Goal: Task Accomplishment & Management: Use online tool/utility

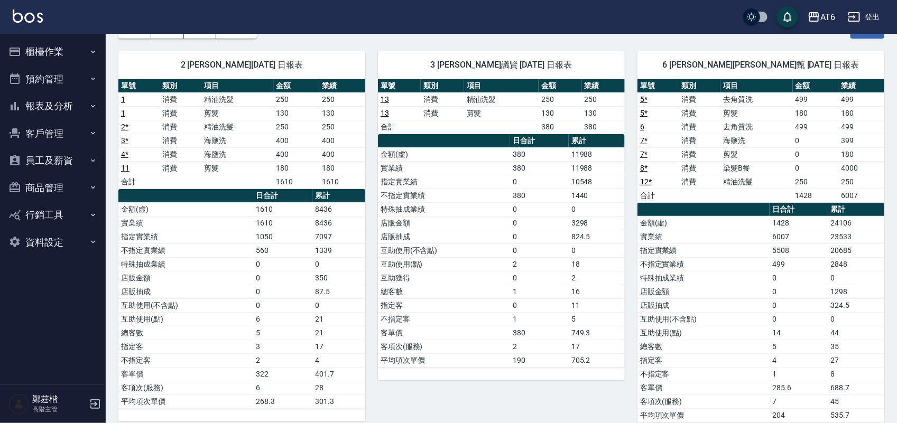
scroll to position [66, 0]
click at [62, 99] on button "報表及分析" at bounding box center [52, 106] width 97 height 27
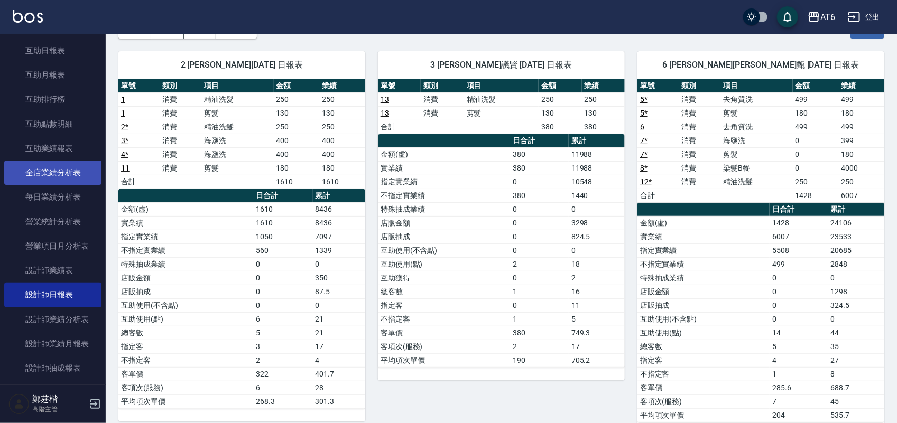
scroll to position [264, 0]
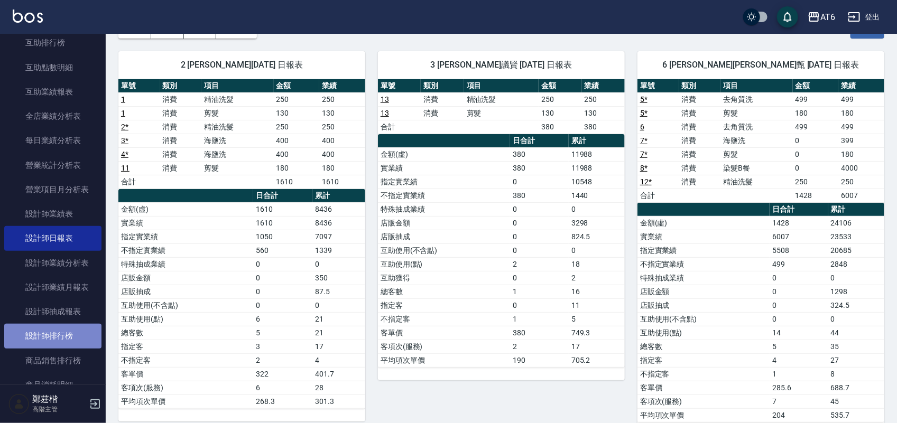
click at [72, 335] on link "設計師排行榜" at bounding box center [52, 336] width 97 height 24
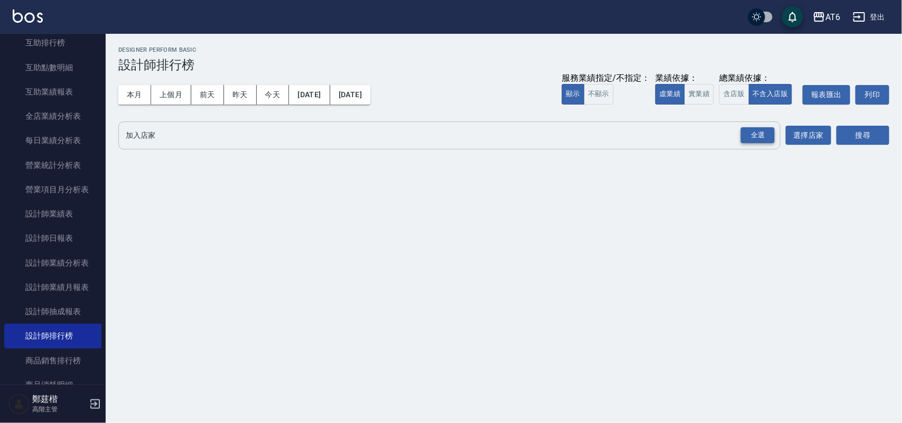
click at [764, 140] on div "全選" at bounding box center [758, 135] width 34 height 16
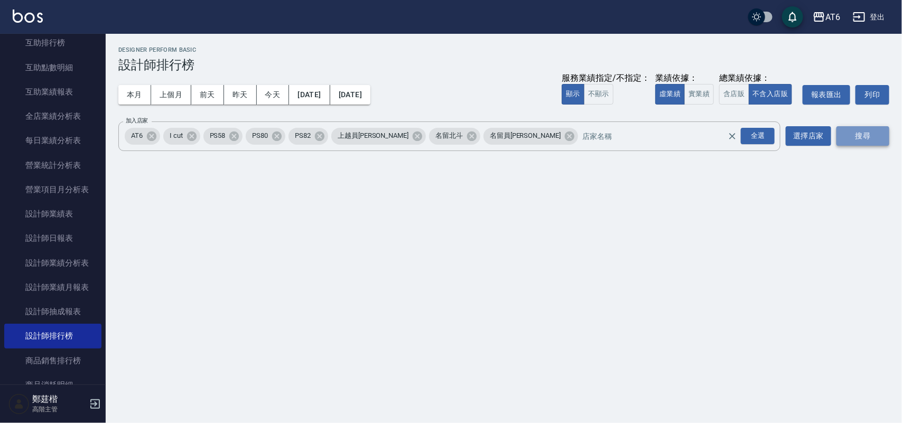
click at [842, 130] on button "搜尋" at bounding box center [863, 136] width 53 height 20
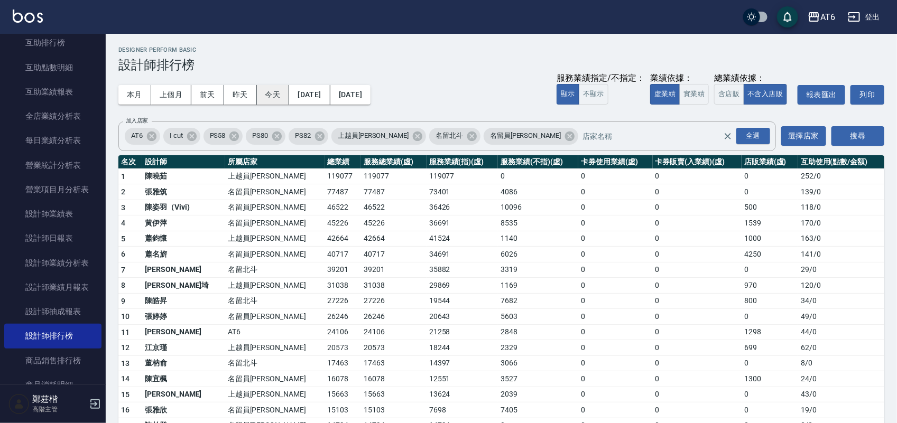
click at [269, 90] on button "今天" at bounding box center [273, 95] width 33 height 20
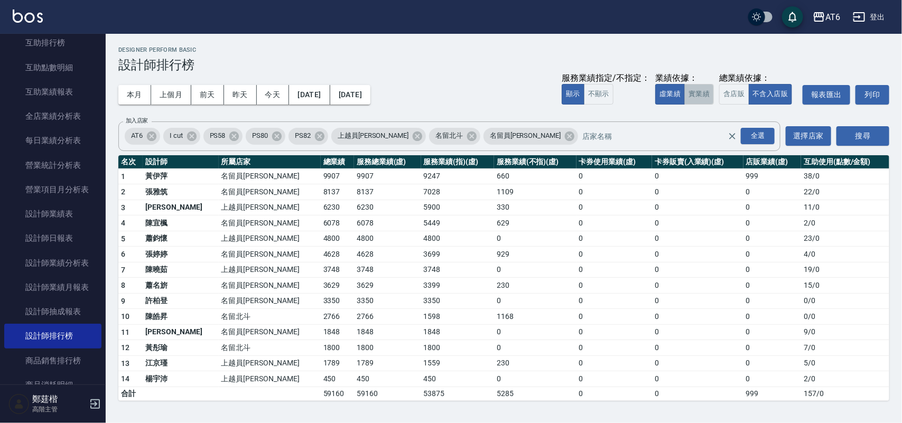
click at [688, 100] on button "實業績" at bounding box center [700, 94] width 30 height 21
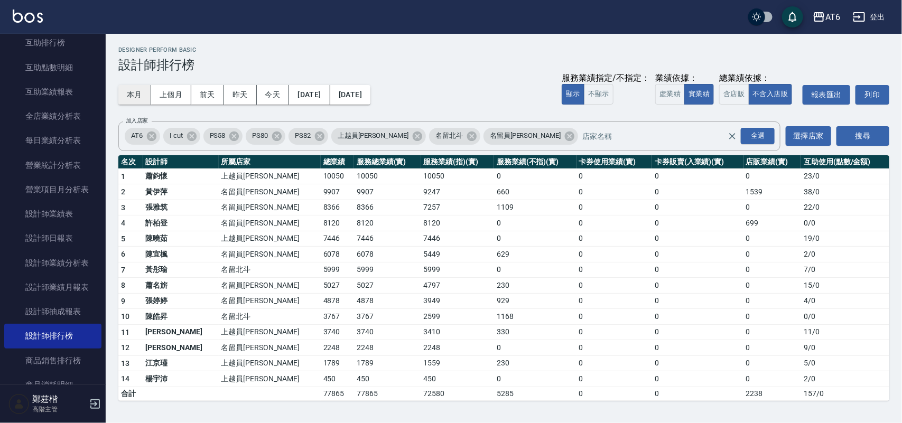
click at [145, 99] on button "本月" at bounding box center [134, 95] width 33 height 20
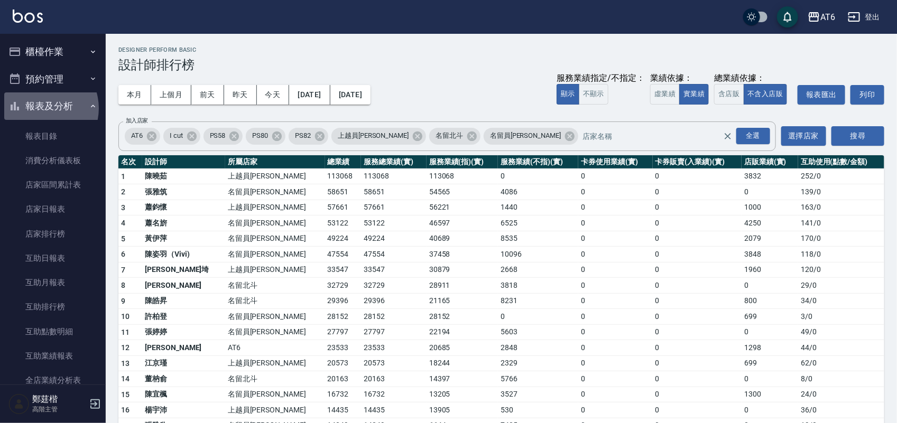
click at [41, 108] on button "報表及分析" at bounding box center [52, 106] width 97 height 27
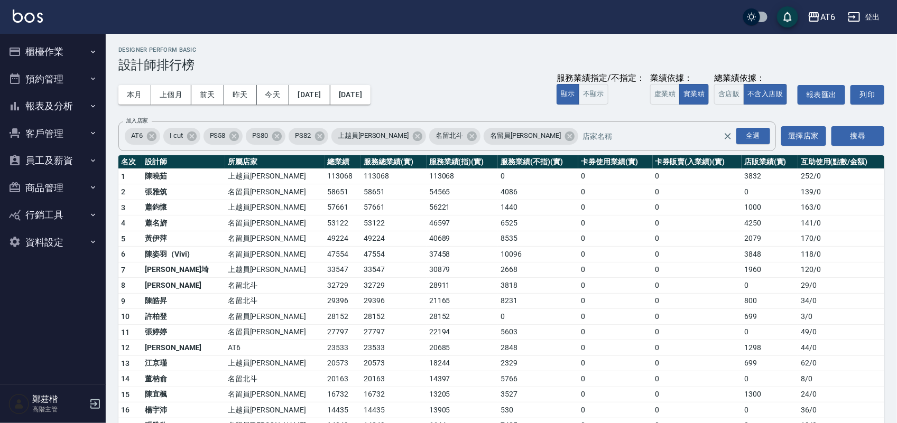
click at [50, 48] on button "櫃檯作業" at bounding box center [52, 51] width 97 height 27
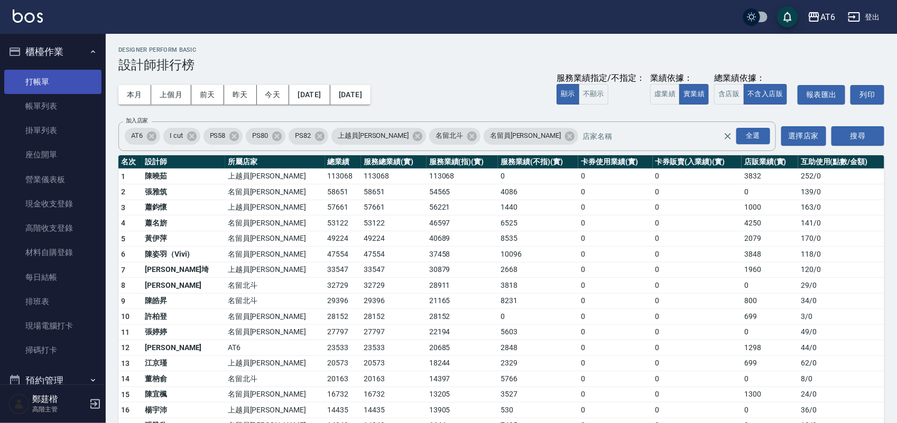
click at [73, 87] on link "打帳單" at bounding box center [52, 82] width 97 height 24
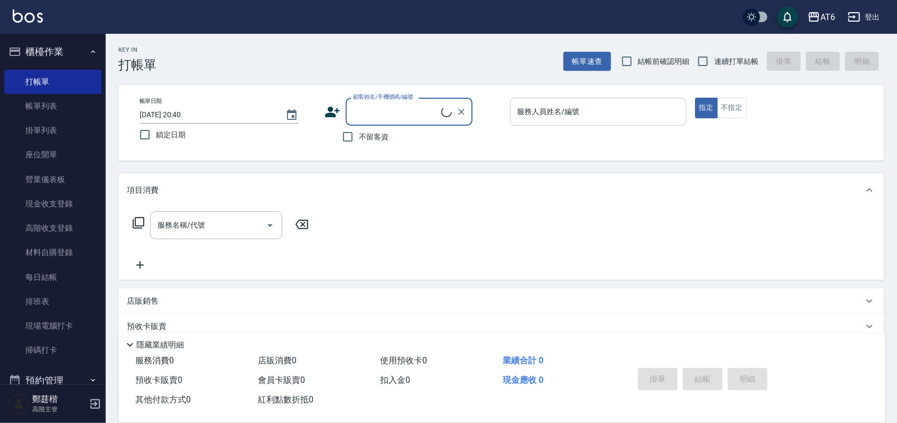
click at [630, 109] on input "服務人員姓名/編號" at bounding box center [598, 112] width 167 height 19
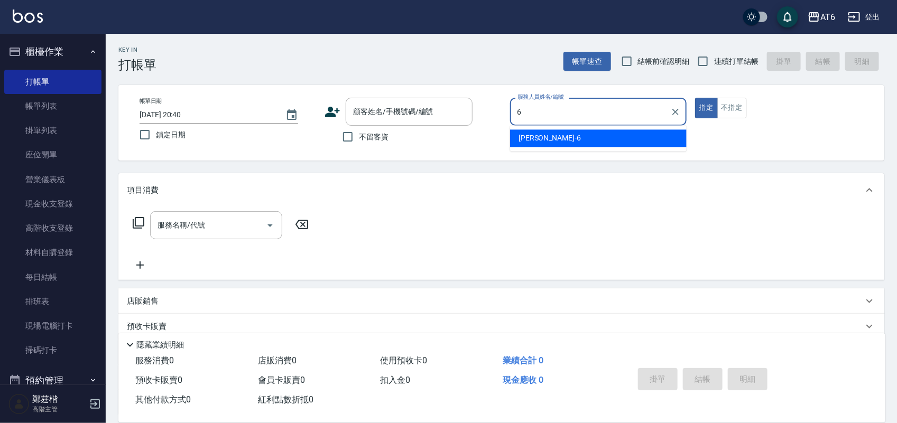
type input "6"
type button "true"
type input "[PERSON_NAME]-6"
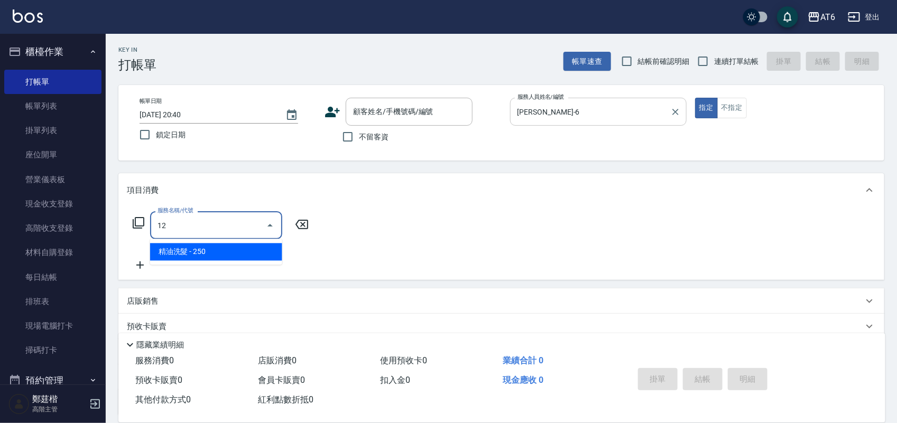
type input "精油洗髮(12)"
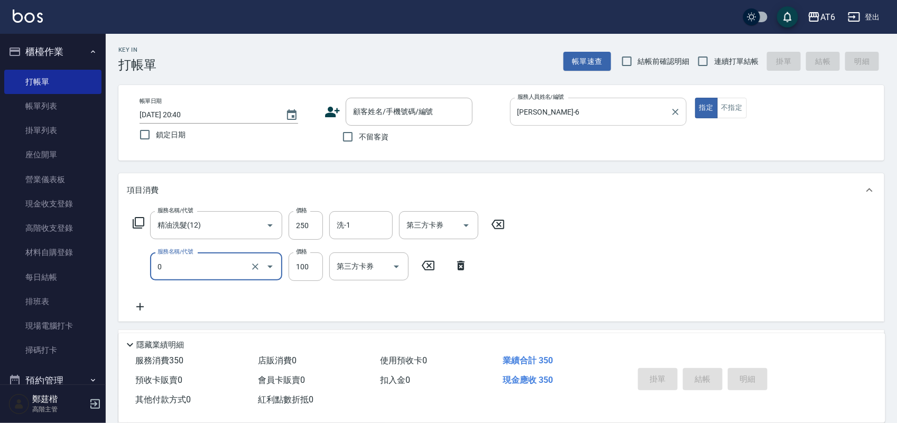
type input "剪髮(0)"
type input "149"
click at [701, 68] on input "連續打單結帳" at bounding box center [703, 61] width 22 height 22
checkbox input "true"
click at [367, 139] on span "不留客資" at bounding box center [374, 137] width 30 height 11
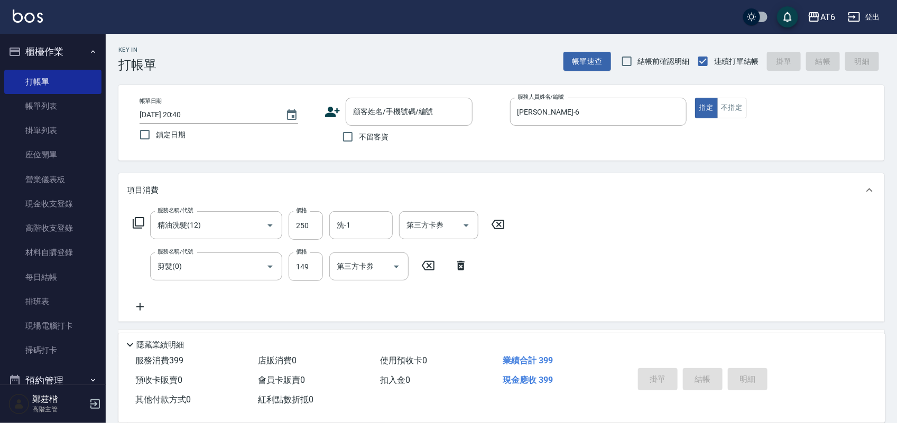
click at [359, 139] on input "不留客資" at bounding box center [348, 137] width 22 height 22
checkbox input "true"
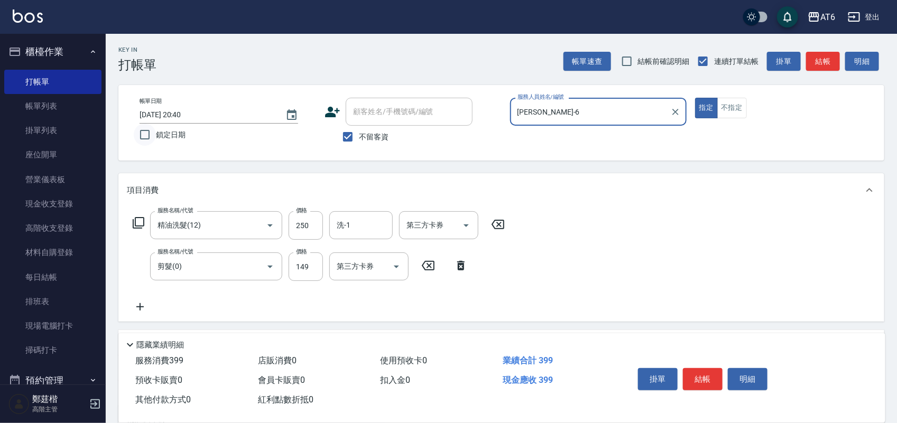
click at [143, 133] on input "鎖定日期" at bounding box center [145, 135] width 22 height 22
checkbox input "true"
click at [708, 373] on button "結帳" at bounding box center [703, 379] width 40 height 22
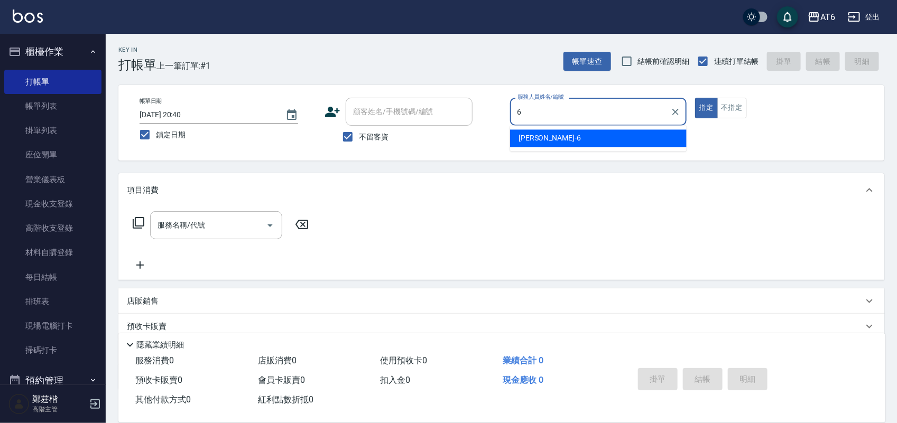
type input "[PERSON_NAME]-6"
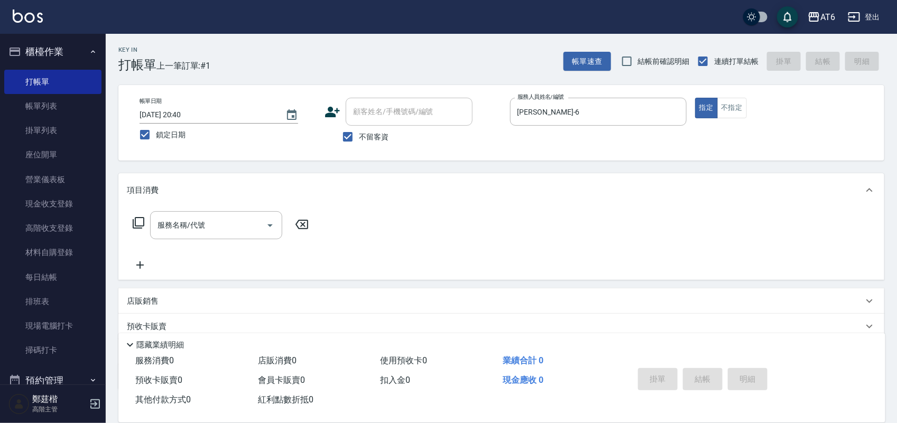
click at [155, 303] on p "店販銷售" at bounding box center [143, 301] width 32 height 11
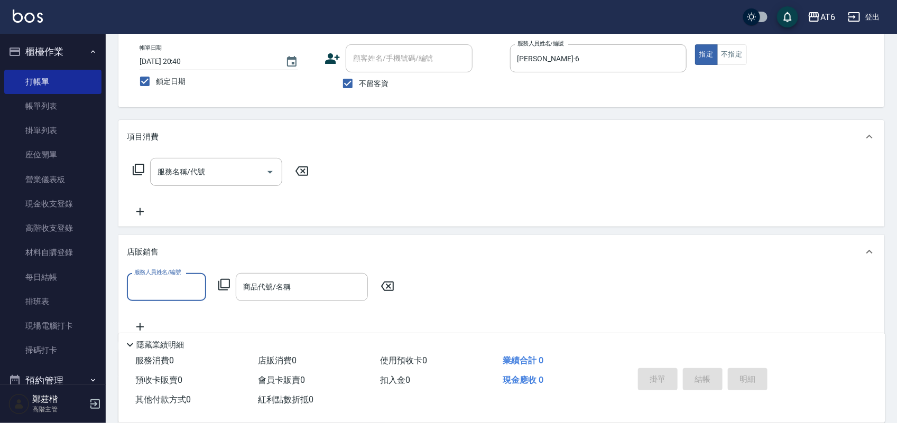
scroll to position [66, 0]
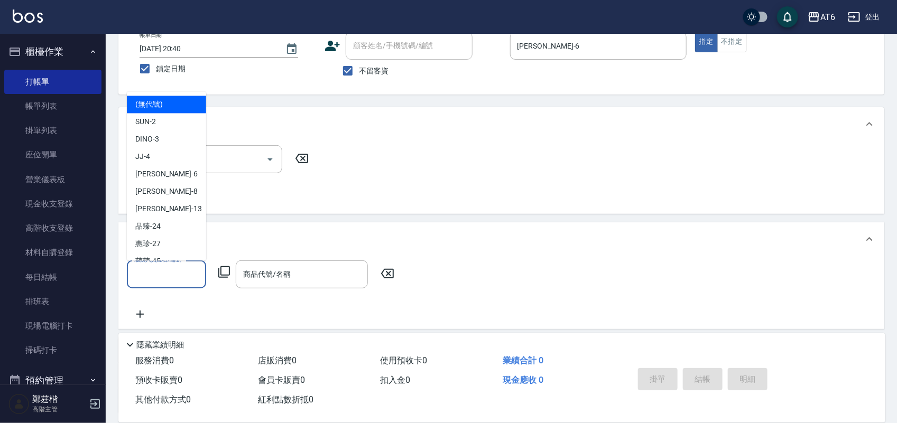
click at [188, 270] on input "服務人員姓名/編號" at bounding box center [167, 274] width 70 height 19
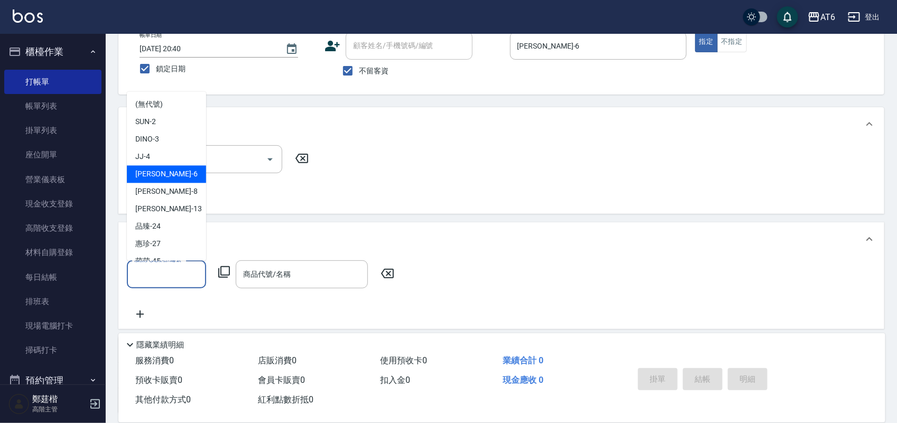
click at [171, 179] on div "[PERSON_NAME] -6" at bounding box center [166, 173] width 79 height 17
type input "[PERSON_NAME]-6"
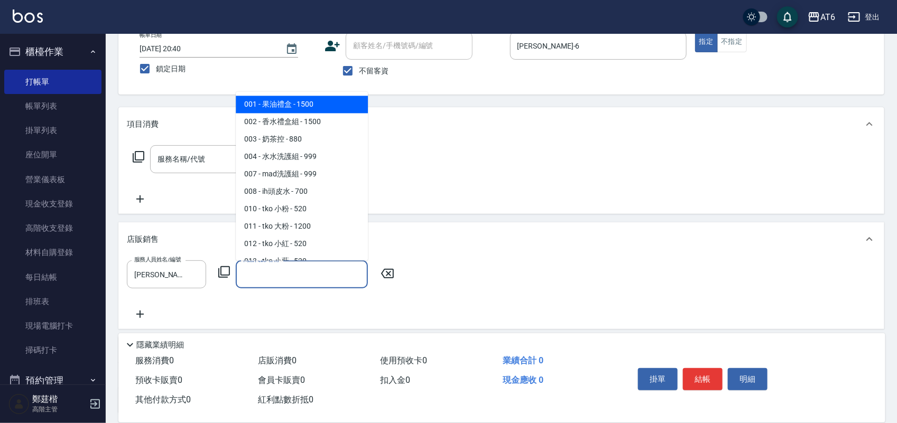
click at [292, 270] on input "商品代號/名稱" at bounding box center [302, 274] width 123 height 19
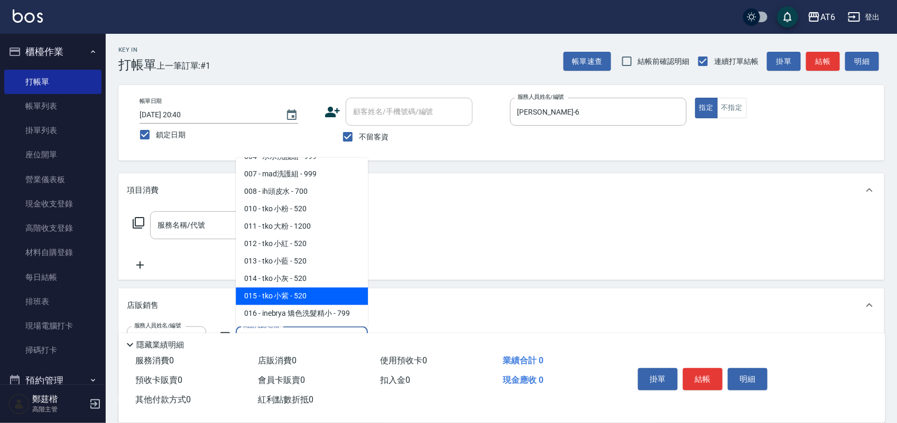
scroll to position [0, 0]
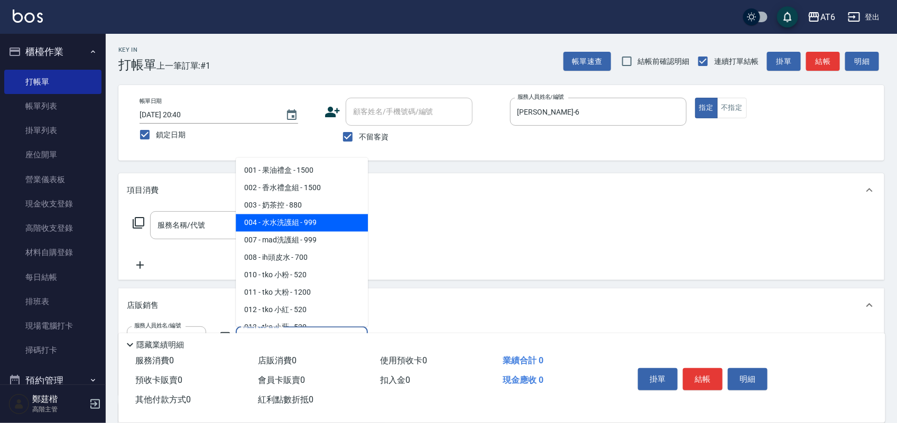
click at [326, 220] on span "004 - 水水洗護組 - 999" at bounding box center [302, 222] width 132 height 17
type input "水水洗護組"
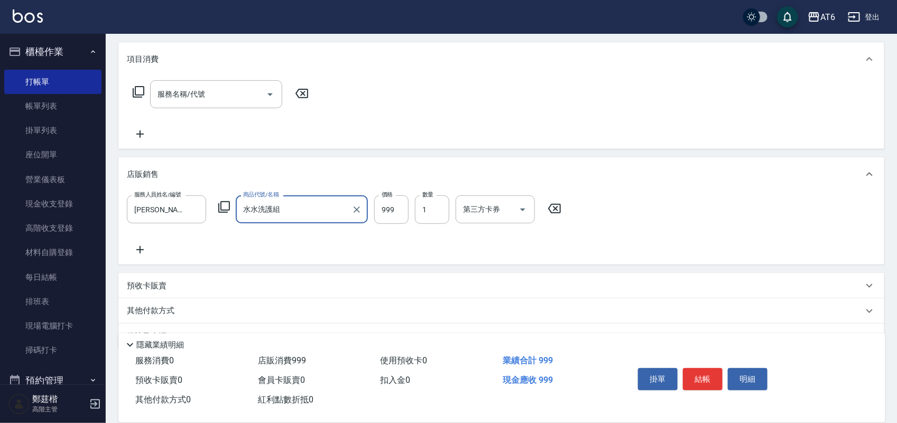
scroll to position [132, 0]
click at [390, 206] on input "999" at bounding box center [391, 209] width 34 height 29
type input "400"
click at [684, 370] on button "結帳" at bounding box center [703, 379] width 40 height 22
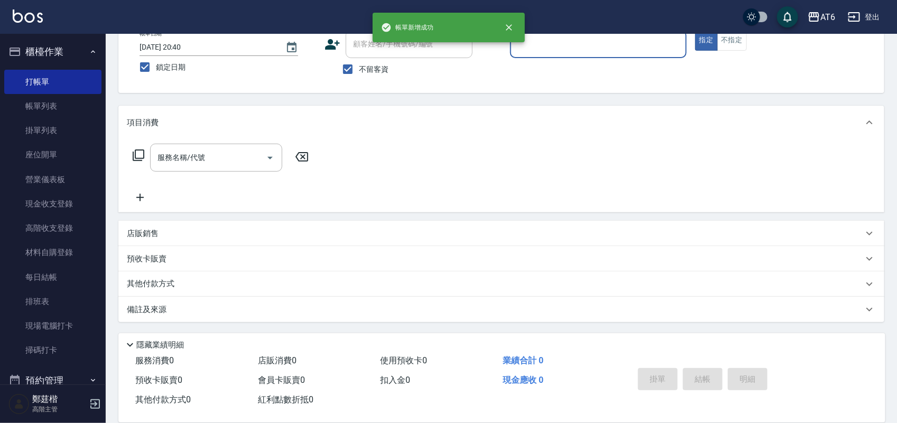
scroll to position [0, 0]
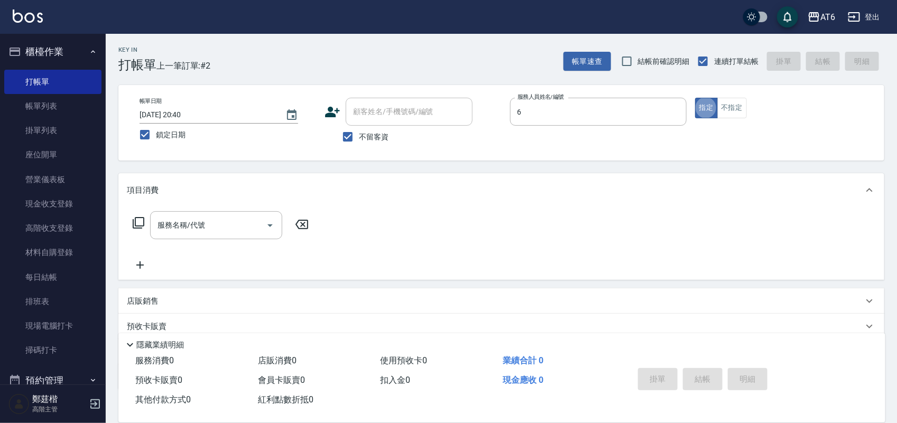
type input "[PERSON_NAME]-6"
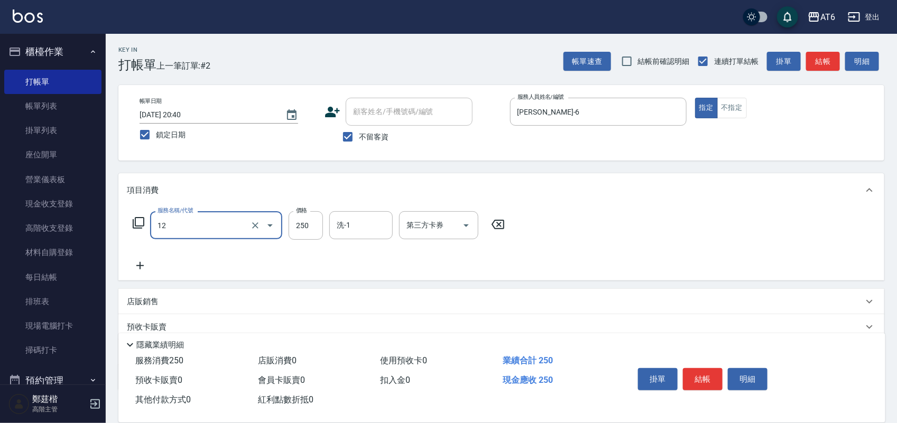
type input "精油洗髮(12)"
type input "300"
drag, startPoint x: 701, startPoint y: 365, endPoint x: 680, endPoint y: 397, distance: 38.3
click at [698, 368] on button "結帳" at bounding box center [703, 379] width 40 height 22
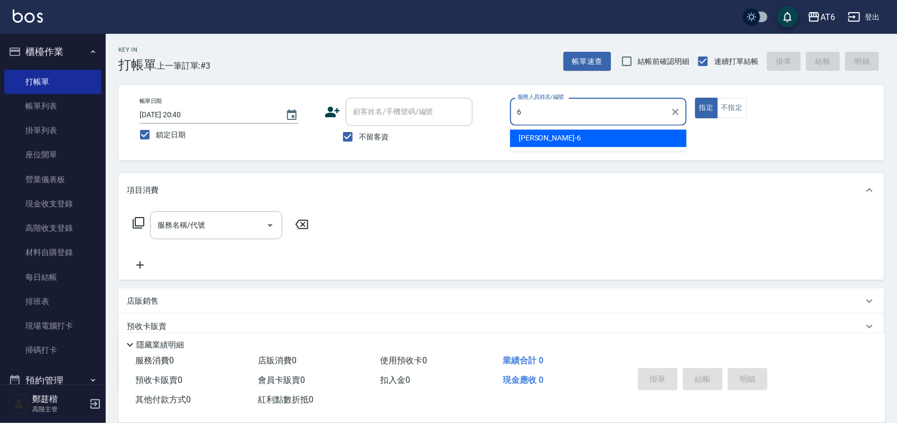
type input "[PERSON_NAME]-6"
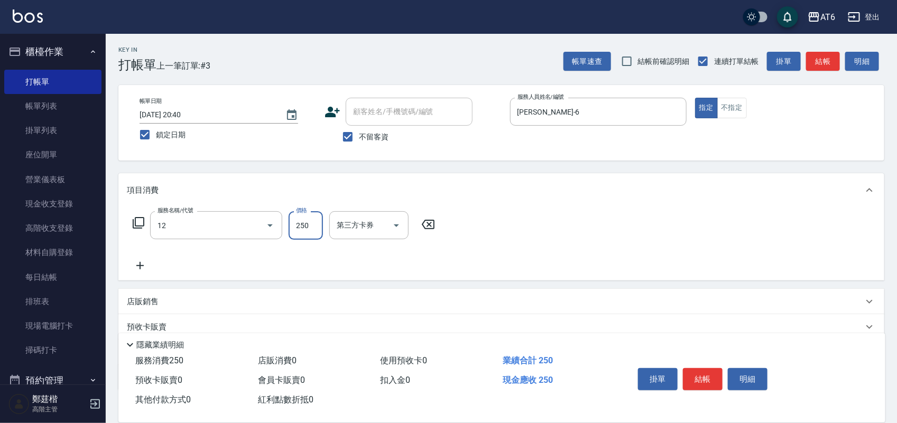
type input "精油洗髮(12)"
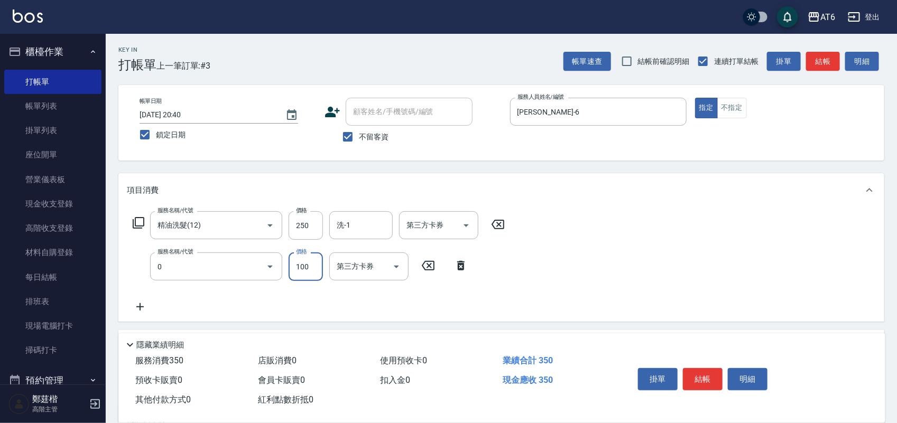
type input "剪髮(0)"
type input "149"
drag, startPoint x: 699, startPoint y: 378, endPoint x: 693, endPoint y: 377, distance: 6.4
click at [699, 379] on button "結帳" at bounding box center [703, 379] width 40 height 22
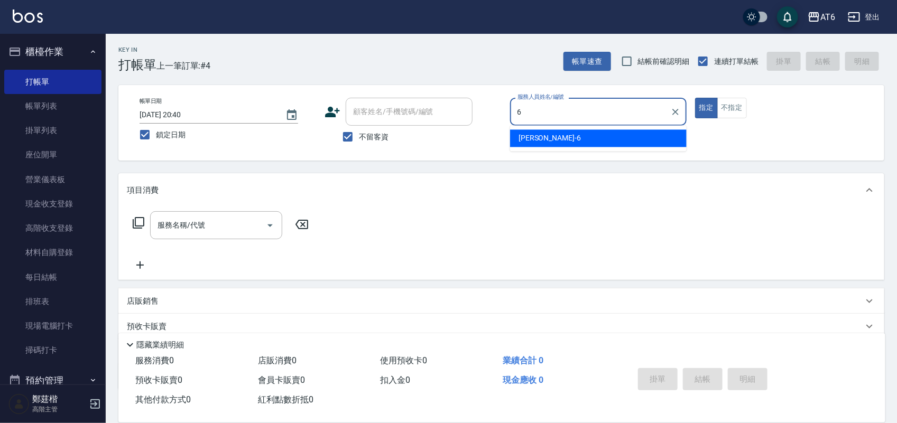
type input "[PERSON_NAME]-6"
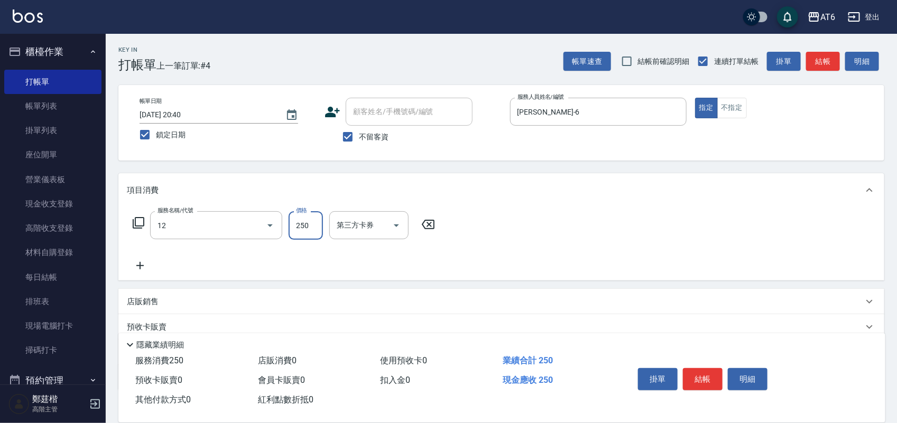
type input "精油洗髮(12)"
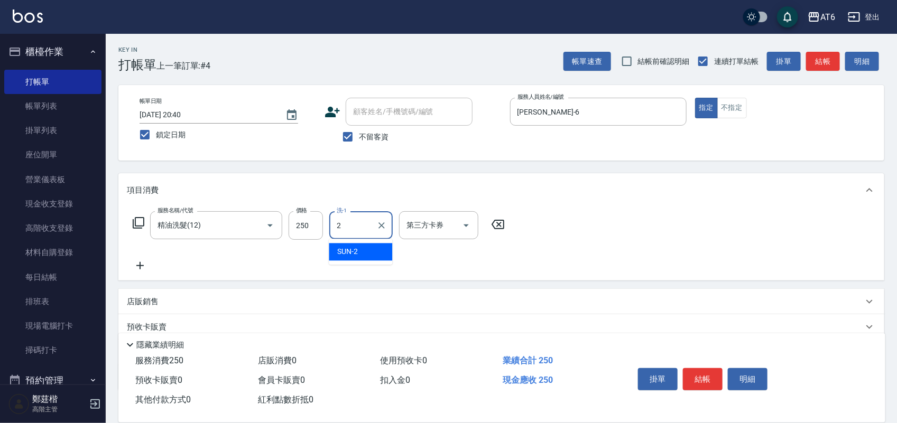
type input "SUN-2"
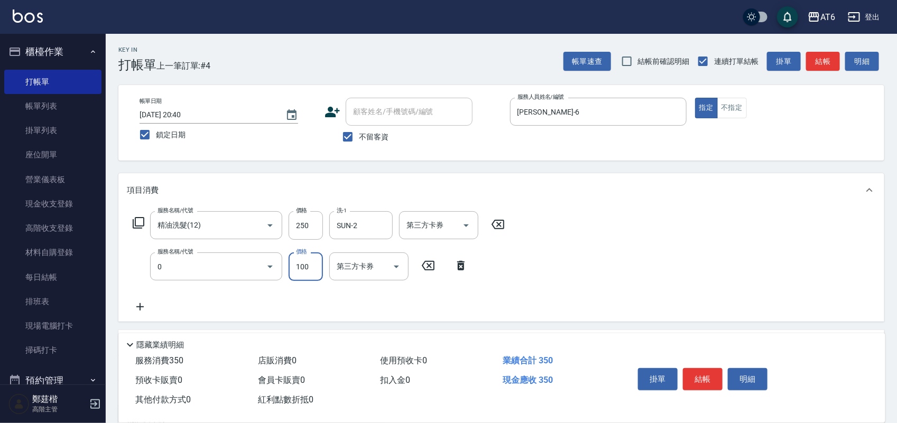
type input "剪髮(0)"
click at [303, 272] on input "100" at bounding box center [306, 267] width 34 height 29
type input "149"
click at [688, 372] on button "結帳" at bounding box center [703, 379] width 40 height 22
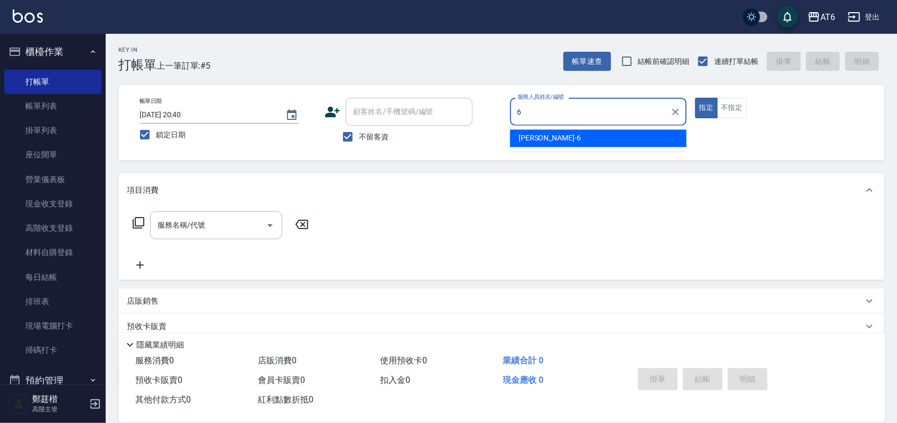
type input "[PERSON_NAME]-6"
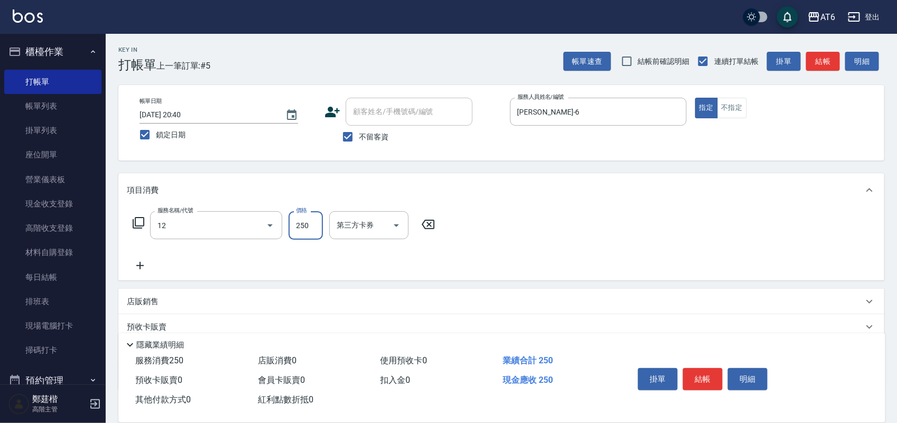
type input "精油洗髮(12)"
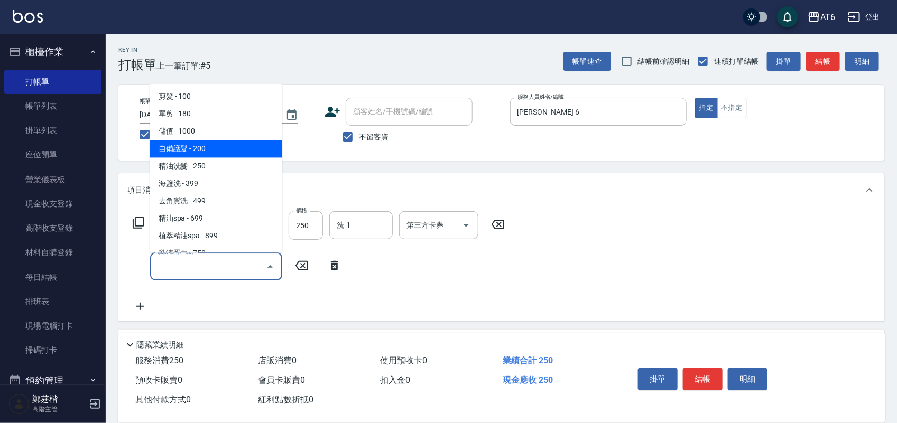
type input "自備護髮(01)"
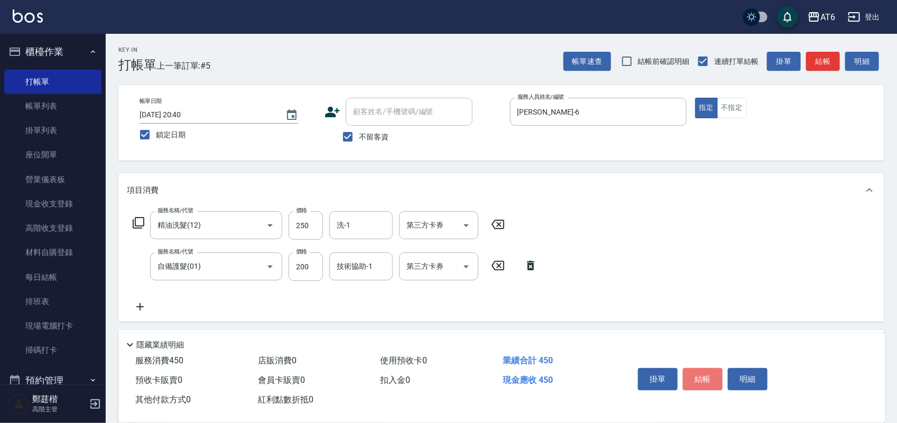
click at [686, 374] on button "結帳" at bounding box center [703, 379] width 40 height 22
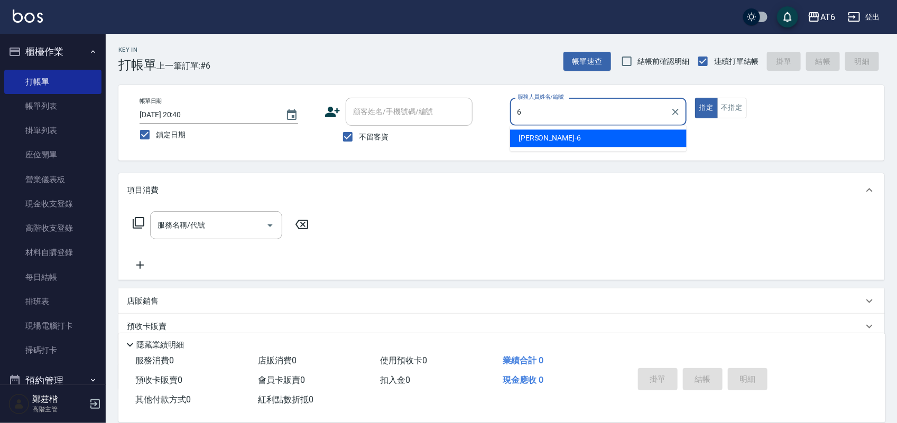
type input "[PERSON_NAME]-6"
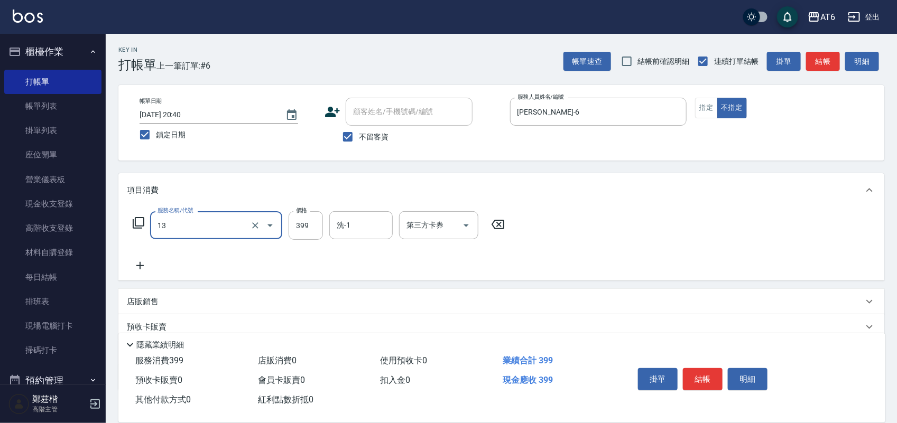
type input "海鹽洗(13)"
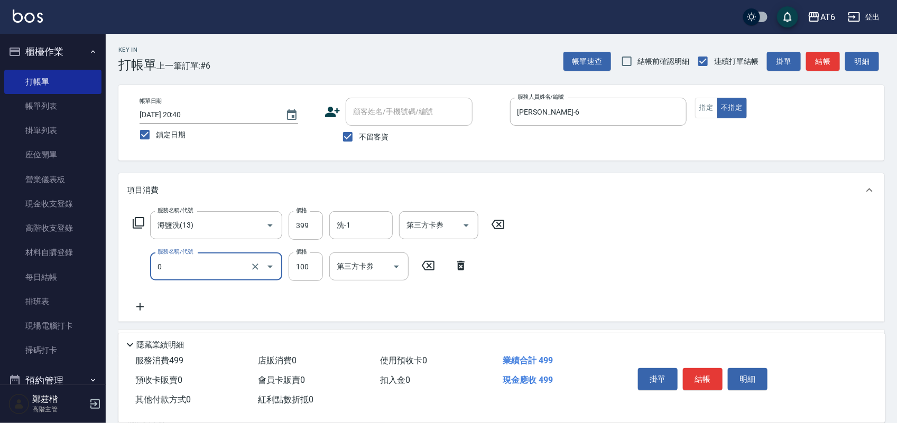
type input "剪髮(0)"
type input "180"
click at [686, 374] on button "結帳" at bounding box center [703, 379] width 40 height 22
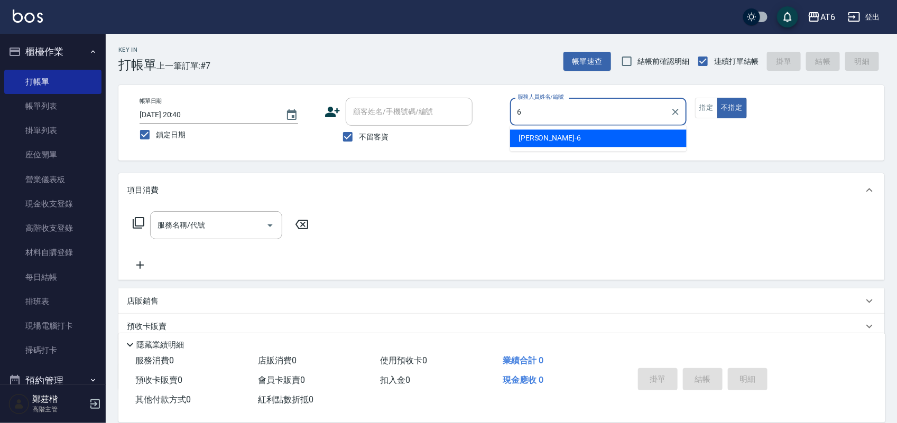
type input "6"
type button "false"
type input "[PERSON_NAME]-6"
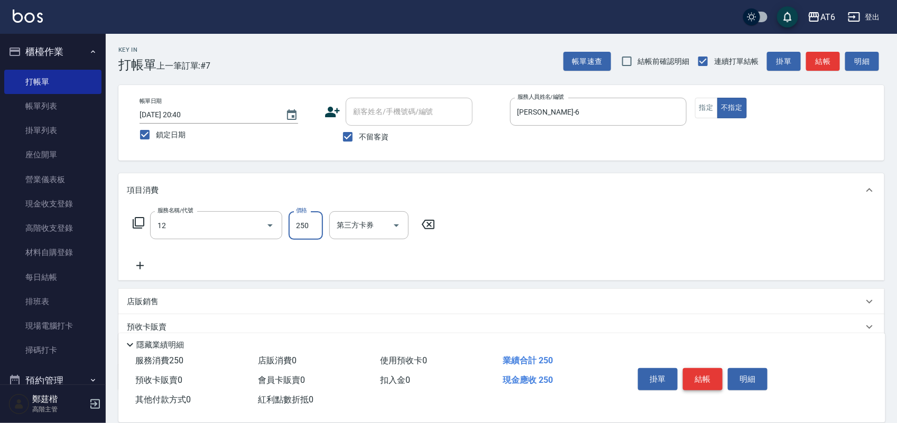
type input "精油洗髮(12)"
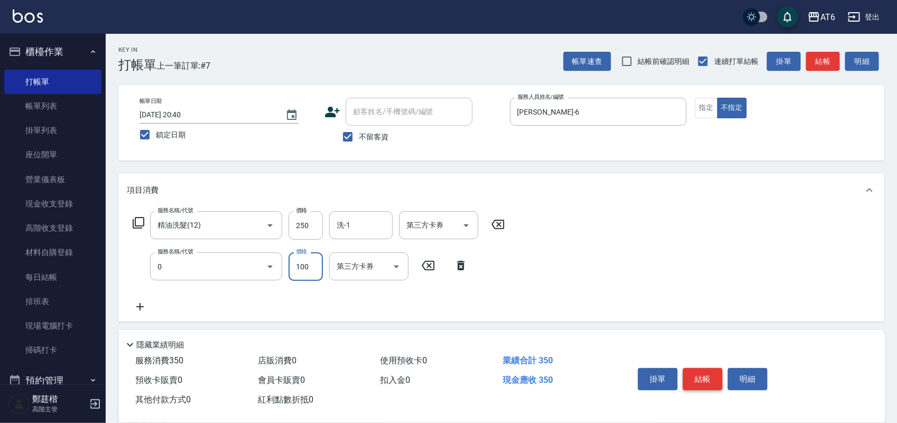
type input "剪髮(0)"
type input "130"
click at [686, 374] on button "結帳" at bounding box center [703, 379] width 40 height 22
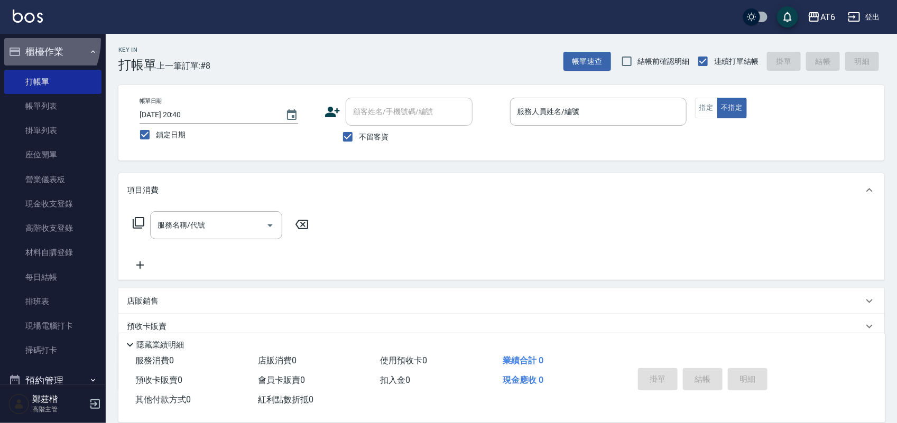
click at [21, 40] on button "櫃檯作業" at bounding box center [52, 51] width 97 height 27
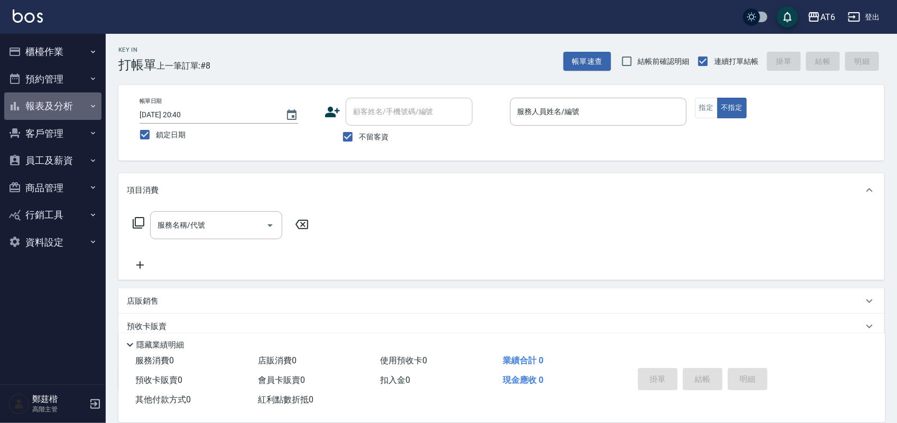
click at [82, 104] on button "報表及分析" at bounding box center [52, 106] width 97 height 27
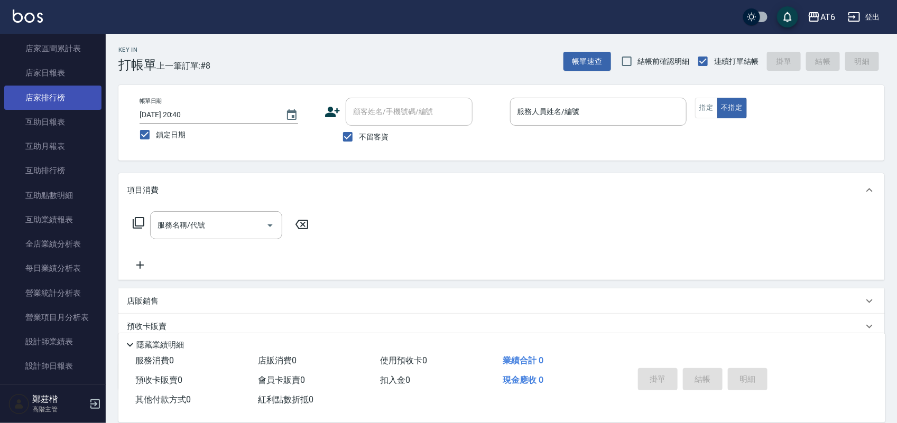
scroll to position [198, 0]
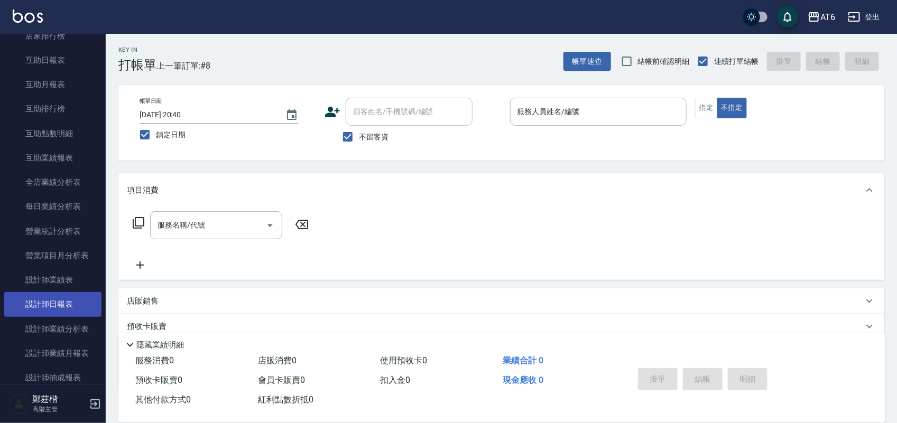
click at [56, 305] on link "設計師日報表" at bounding box center [52, 304] width 97 height 24
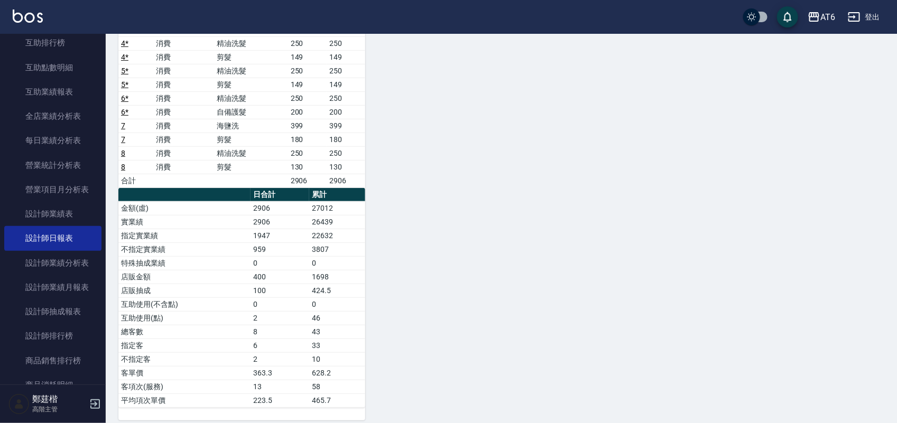
scroll to position [191, 0]
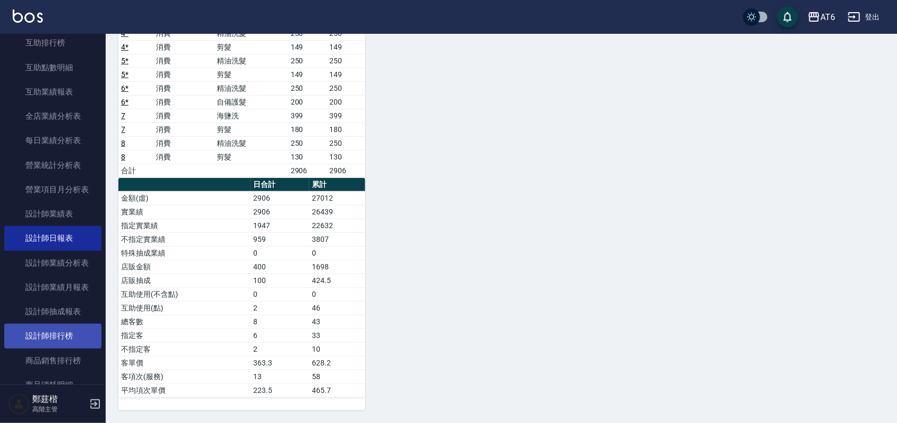
drag, startPoint x: 72, startPoint y: 330, endPoint x: 73, endPoint y: 336, distance: 5.3
click at [73, 330] on link "設計師排行榜" at bounding box center [52, 336] width 97 height 24
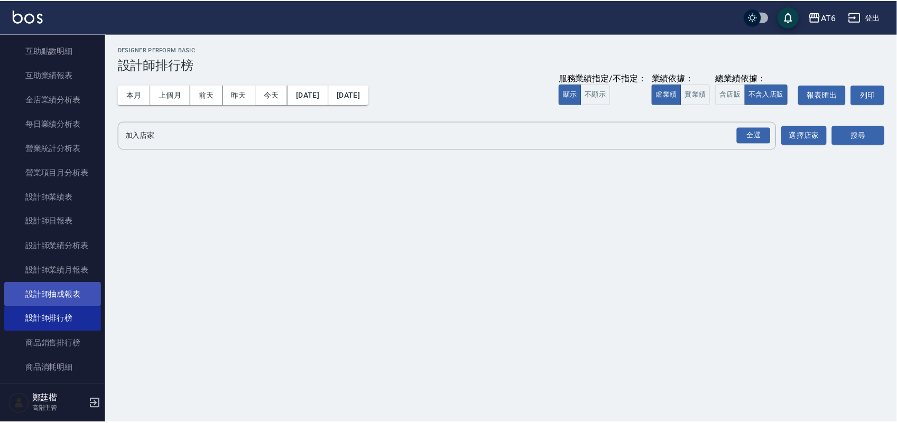
scroll to position [330, 0]
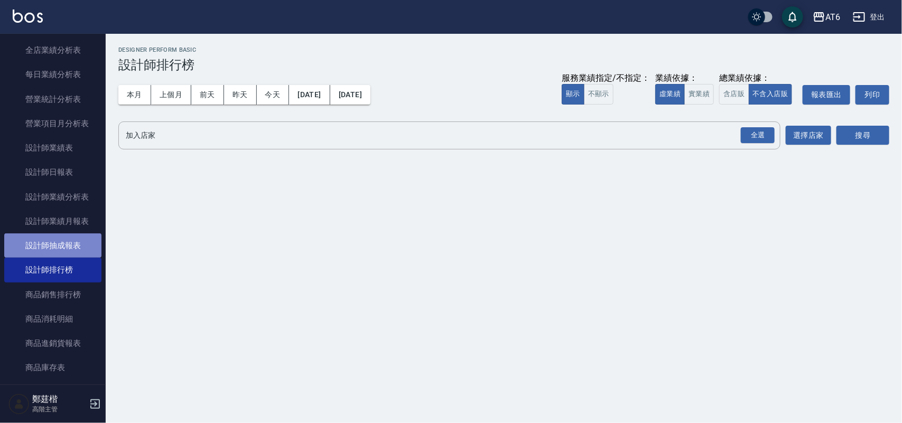
click at [78, 253] on link "設計師抽成報表" at bounding box center [52, 246] width 97 height 24
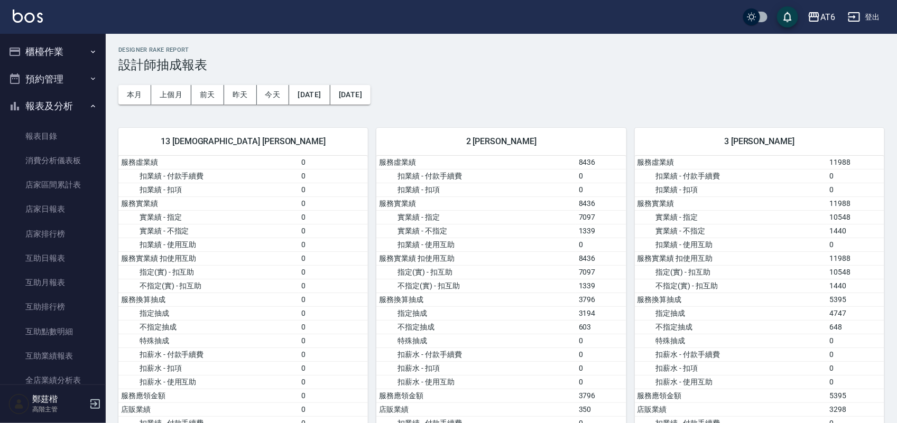
click at [75, 112] on button "報表及分析" at bounding box center [52, 106] width 97 height 27
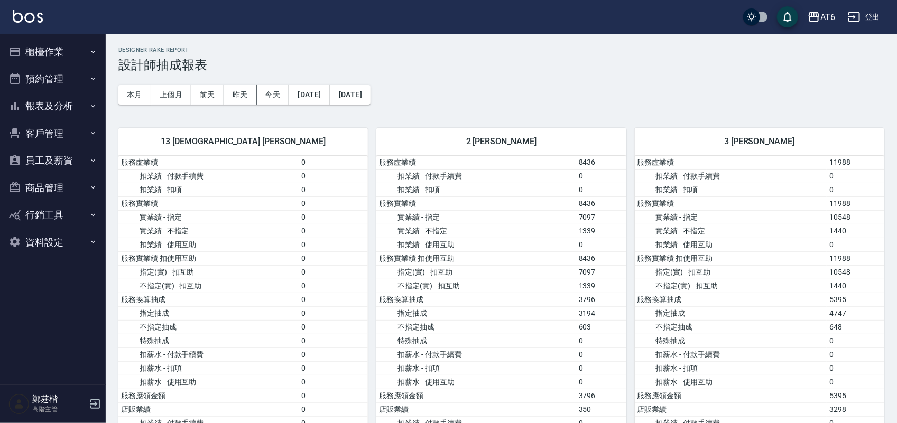
click at [100, 59] on button "櫃檯作業" at bounding box center [52, 51] width 97 height 27
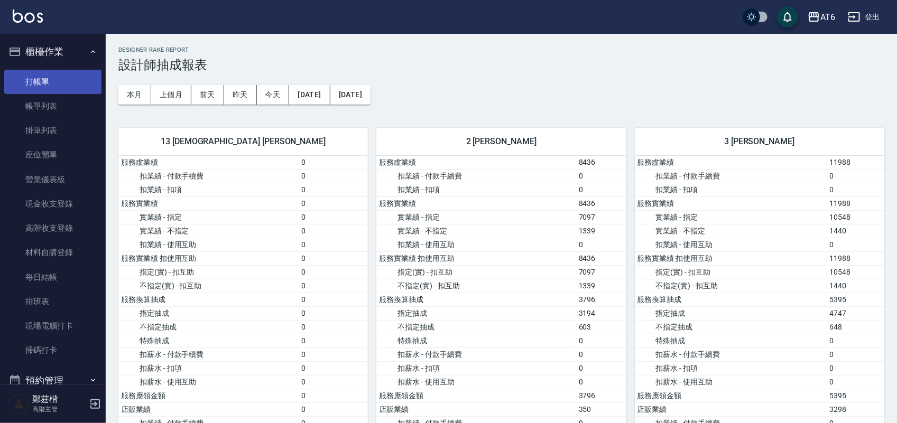
click at [87, 87] on link "打帳單" at bounding box center [52, 82] width 97 height 24
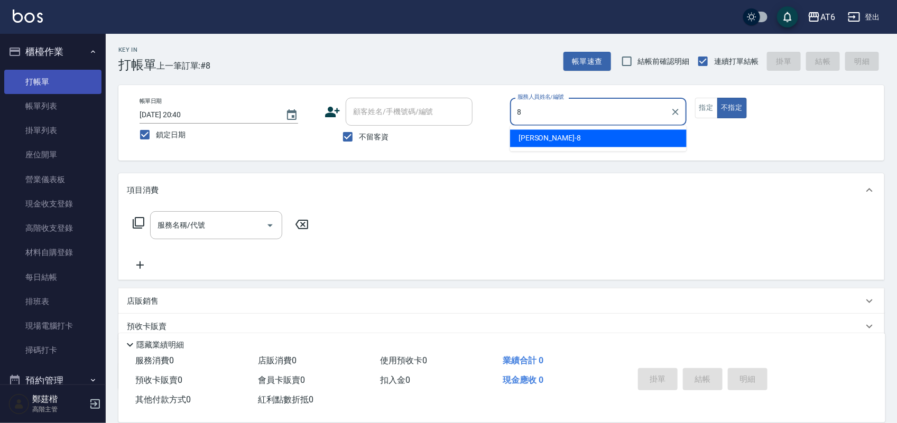
type input "[PERSON_NAME]-8"
type button "false"
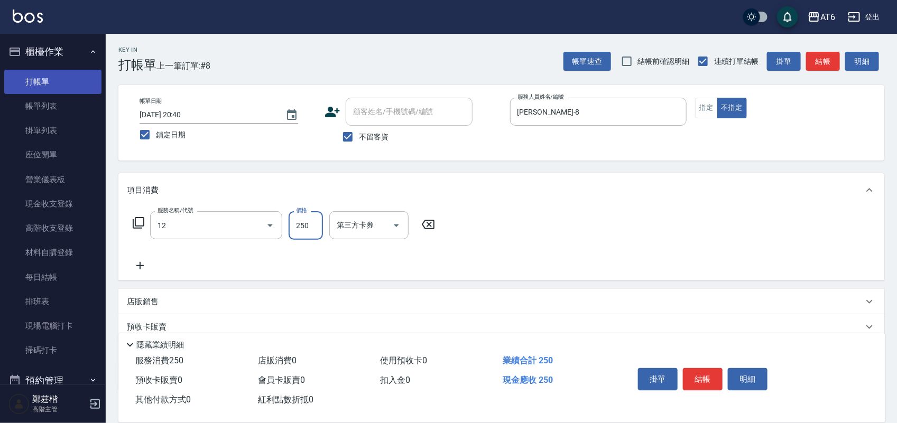
type input "精油洗髮(12)"
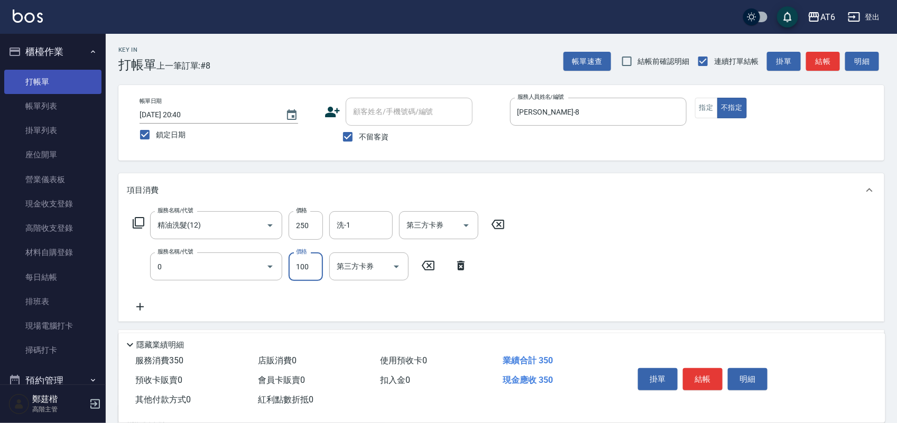
type input "剪髮(0)"
type input "130"
click at [707, 377] on button "結帳" at bounding box center [703, 379] width 40 height 22
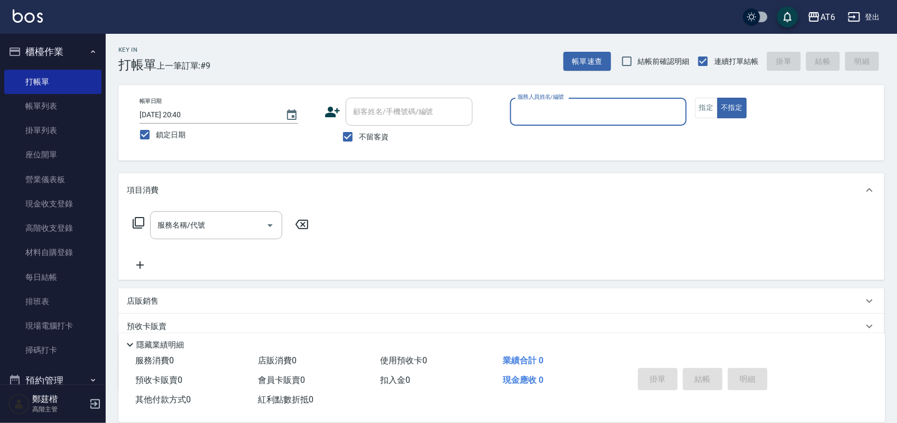
type input "6"
type input "[PERSON_NAME]-8"
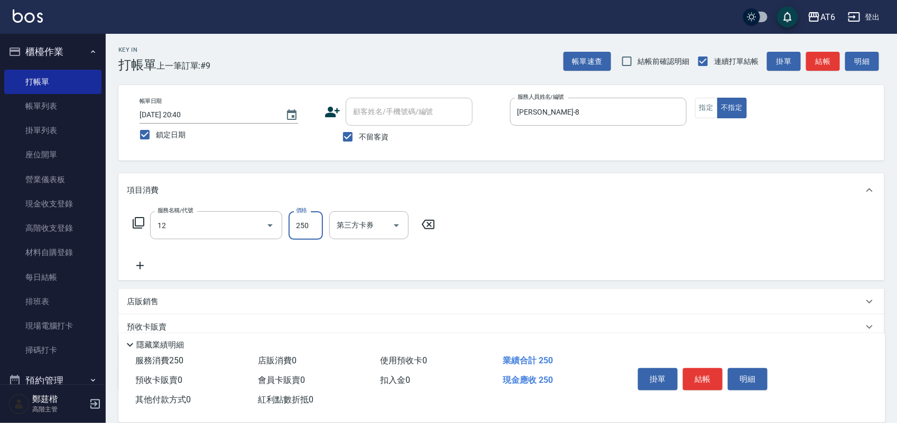
type input "精油洗髮(12)"
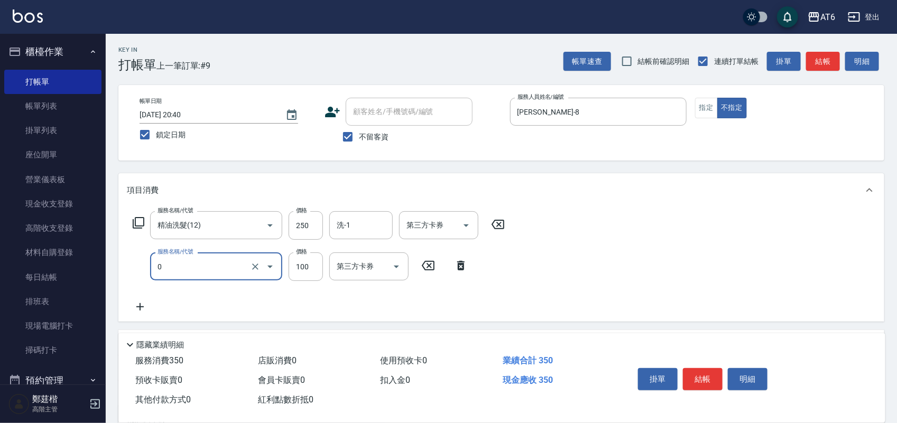
type input "剪髮(0)"
type input "130"
drag, startPoint x: 704, startPoint y: 377, endPoint x: 699, endPoint y: 408, distance: 31.0
click at [699, 408] on div "掛單 結帳 明細" at bounding box center [747, 381] width 252 height 59
click at [693, 368] on button "結帳" at bounding box center [703, 379] width 40 height 22
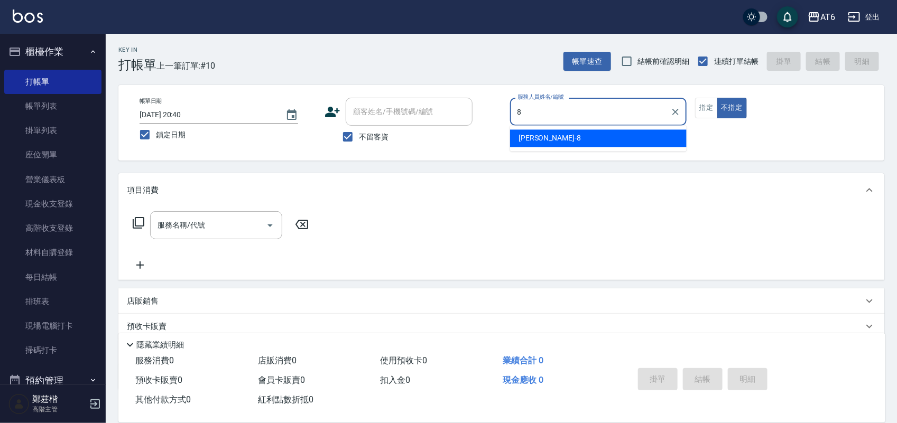
type input "[PERSON_NAME]-8"
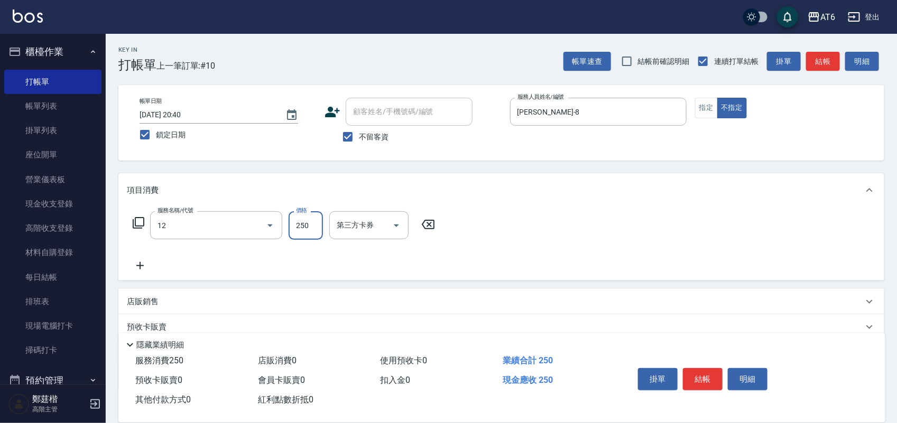
type input "精油洗髮(12)"
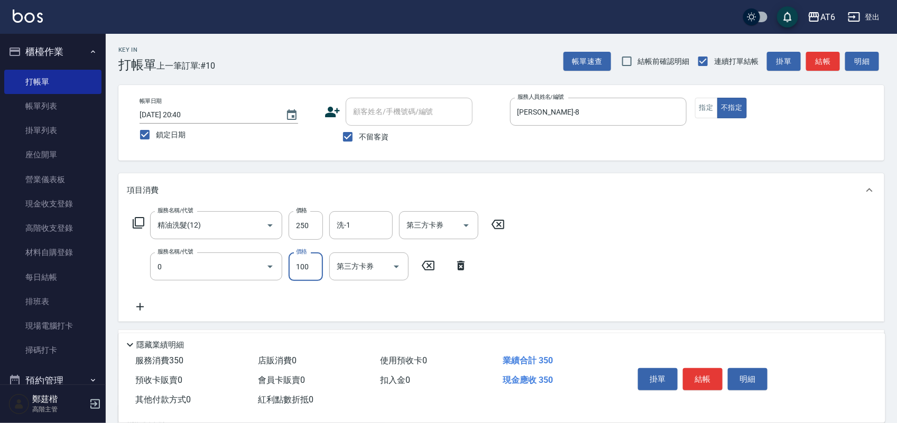
type input "剪髮(0)"
type input "130"
click at [691, 368] on button "結帳" at bounding box center [703, 379] width 40 height 22
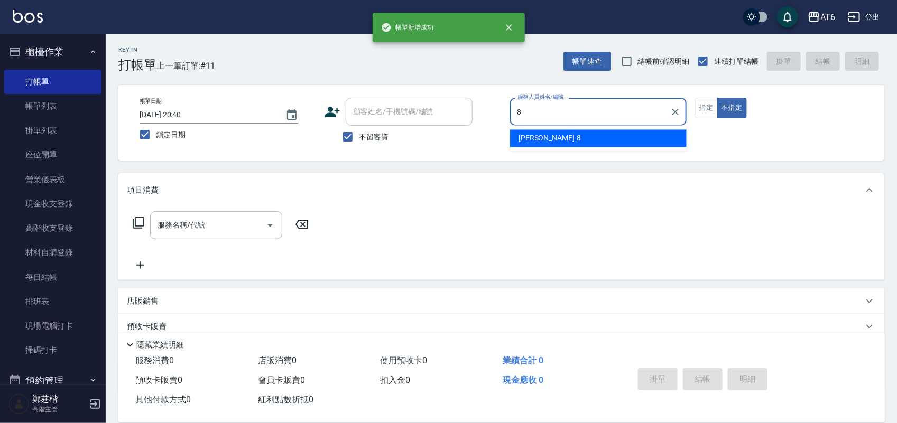
type input "[PERSON_NAME]-8"
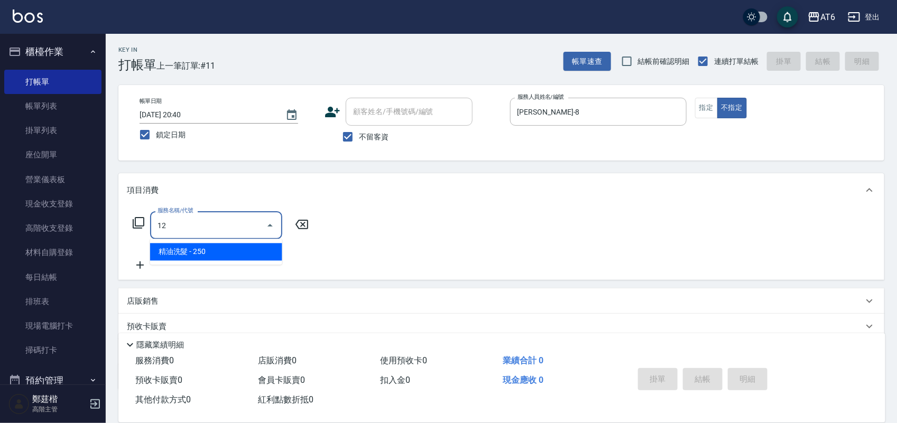
type input "精油洗髮(12)"
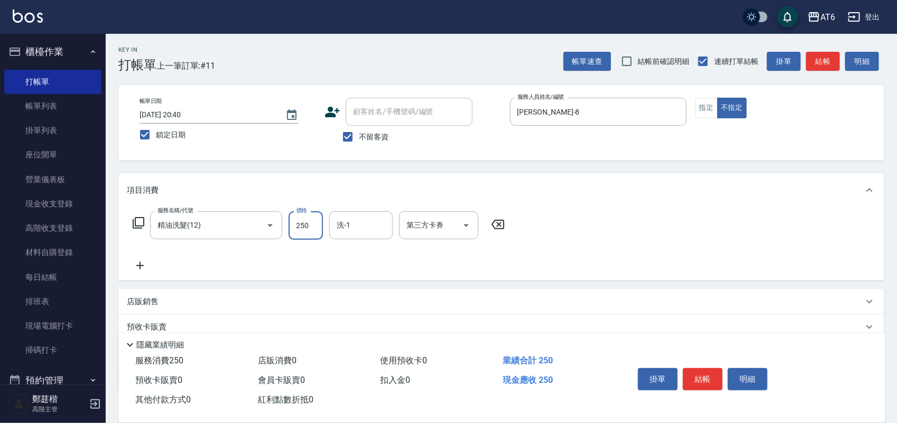
click at [690, 368] on button "結帳" at bounding box center [703, 379] width 40 height 22
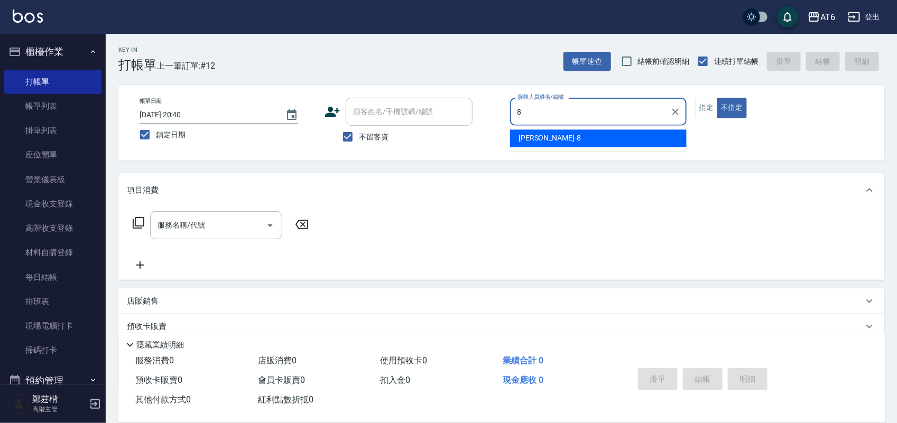
type input "[PERSON_NAME]-8"
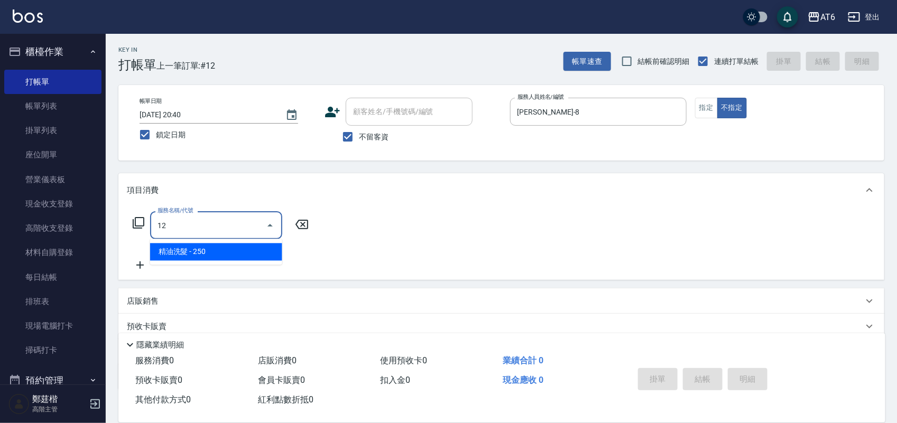
type input "精油洗髮(12)"
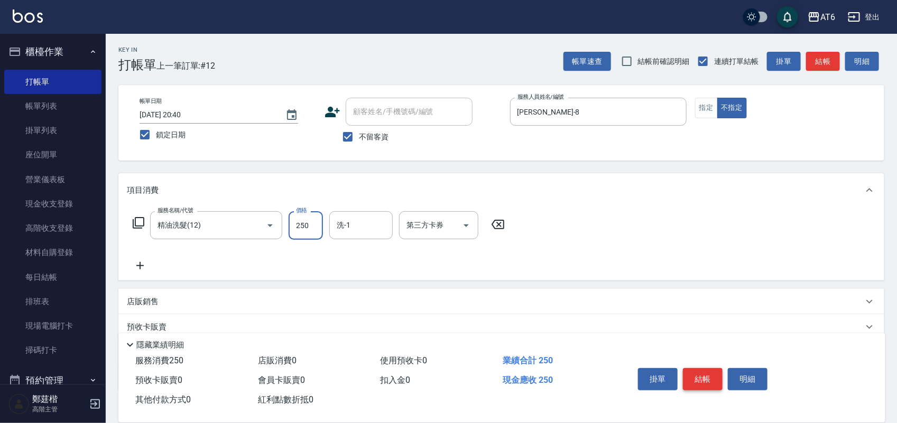
click at [706, 368] on button "結帳" at bounding box center [703, 379] width 40 height 22
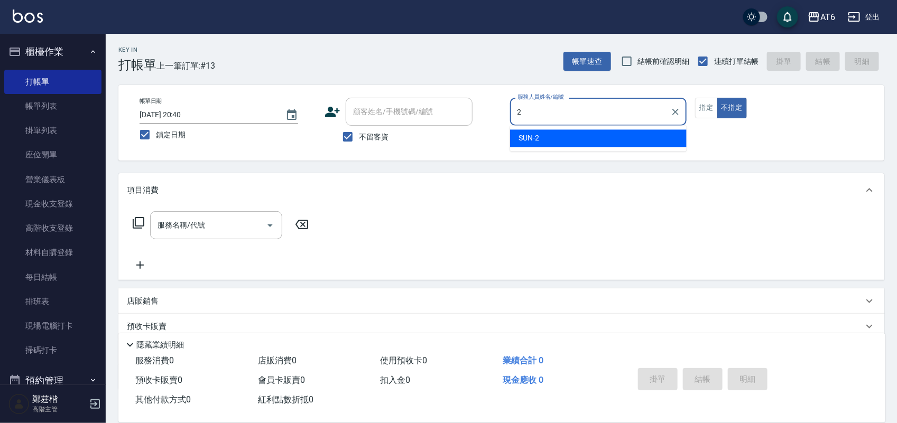
type input "SUN-2"
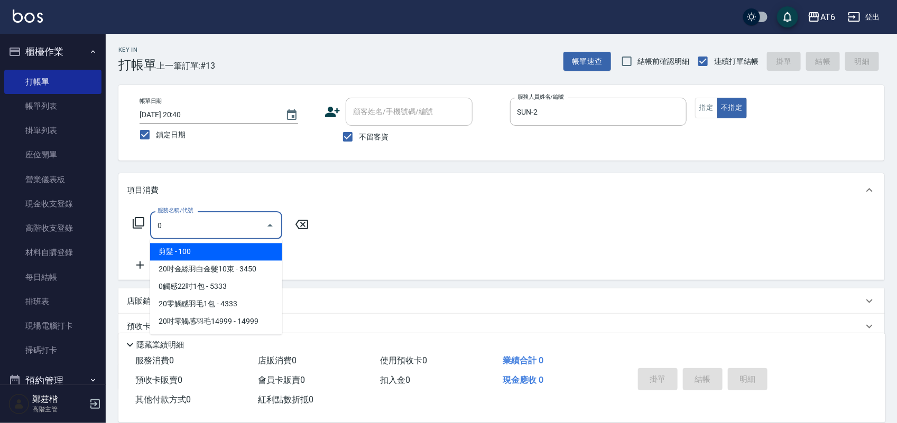
type input "剪髮(0)"
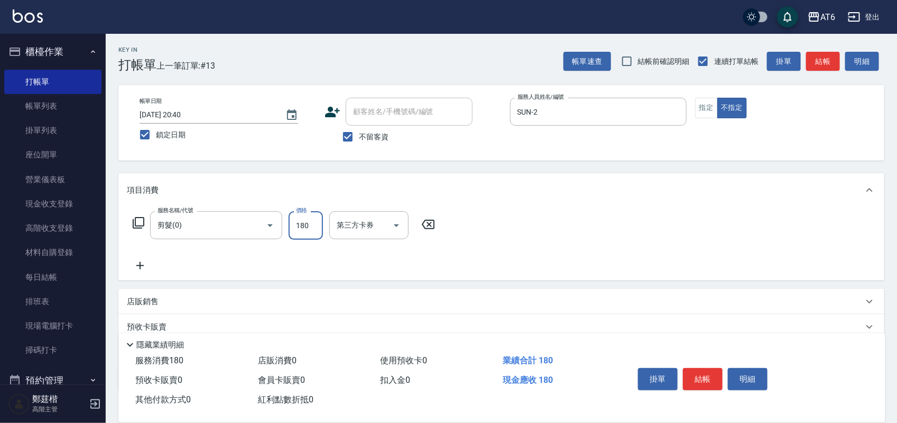
type input "180"
drag, startPoint x: 706, startPoint y: 366, endPoint x: 693, endPoint y: 374, distance: 15.9
click at [706, 368] on button "結帳" at bounding box center [703, 379] width 40 height 22
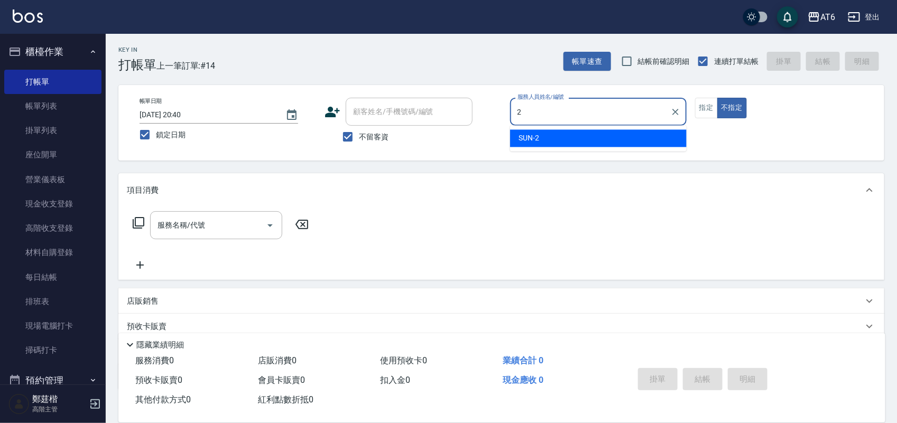
type input "SUN-2"
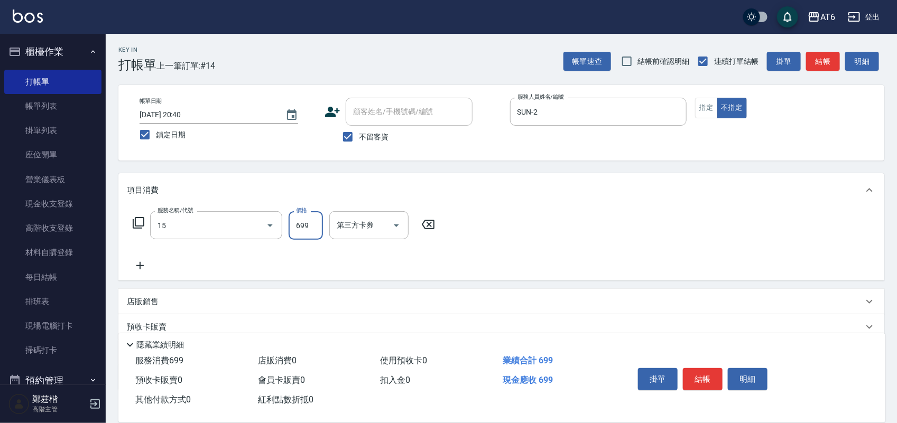
type input "精油spa(15)"
click at [715, 368] on button "結帳" at bounding box center [703, 379] width 40 height 22
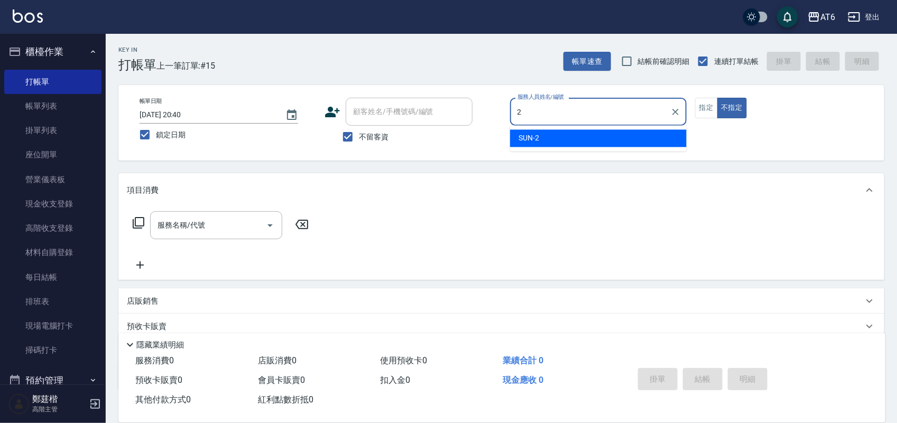
type input "SUN-2"
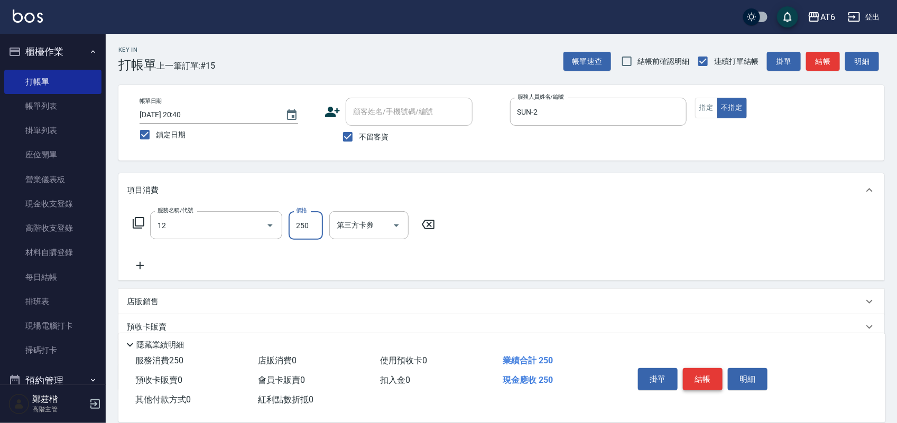
type input "精油洗髮(12)"
click at [715, 368] on button "結帳" at bounding box center [703, 379] width 40 height 22
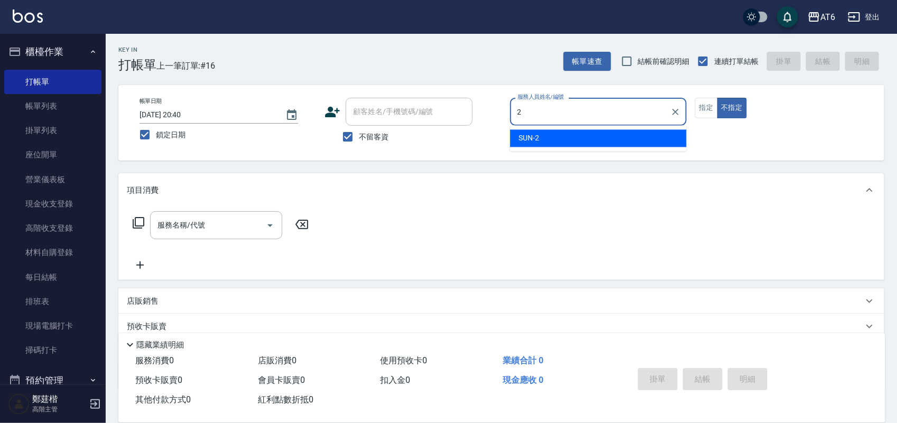
type input "SUN-2"
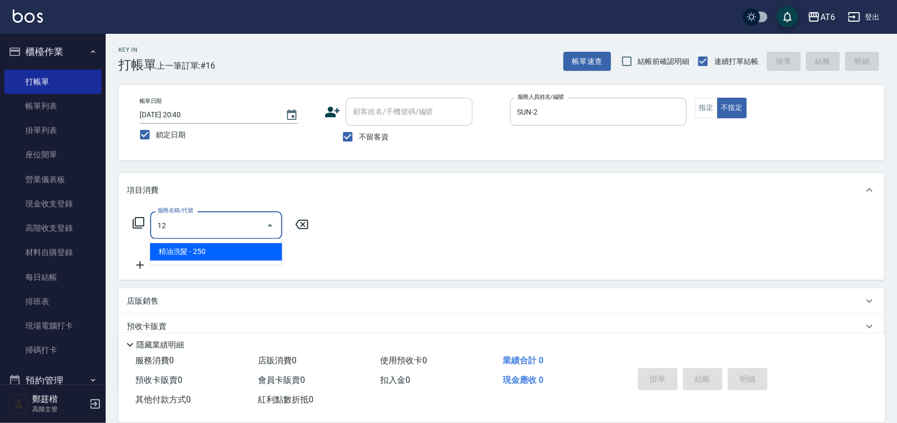
type input "精油洗髮(12)"
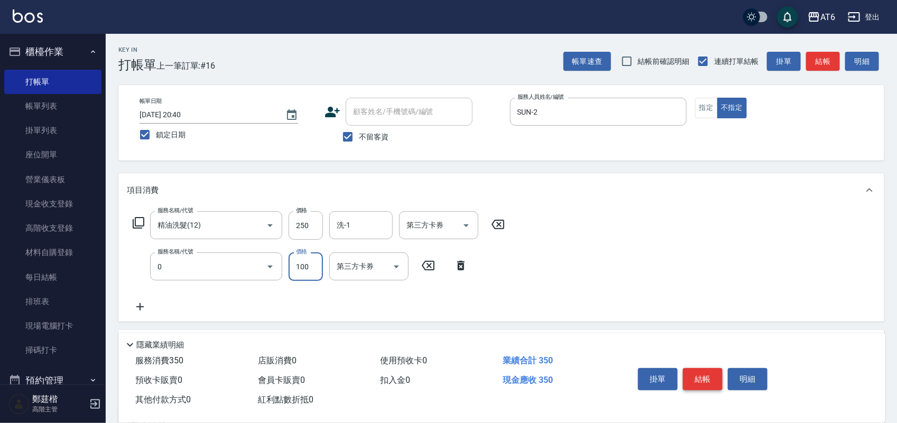
type input "剪髮(0)"
type input "130"
click at [715, 368] on button "結帳" at bounding box center [703, 379] width 40 height 22
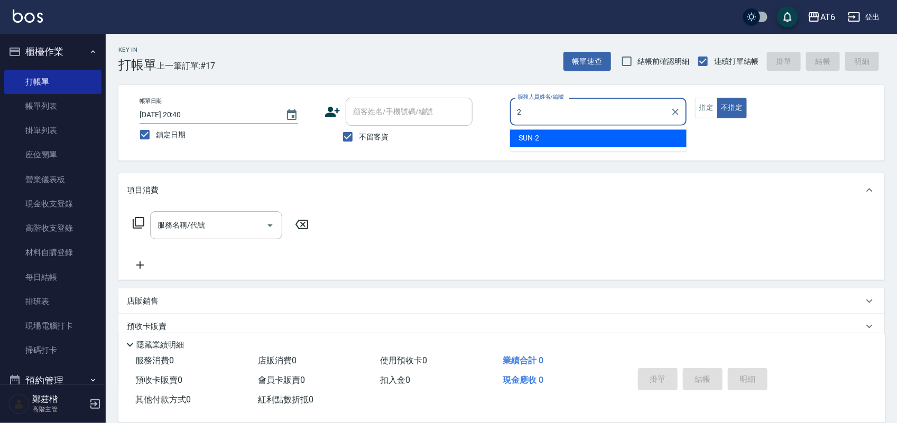
type input "SUN-2"
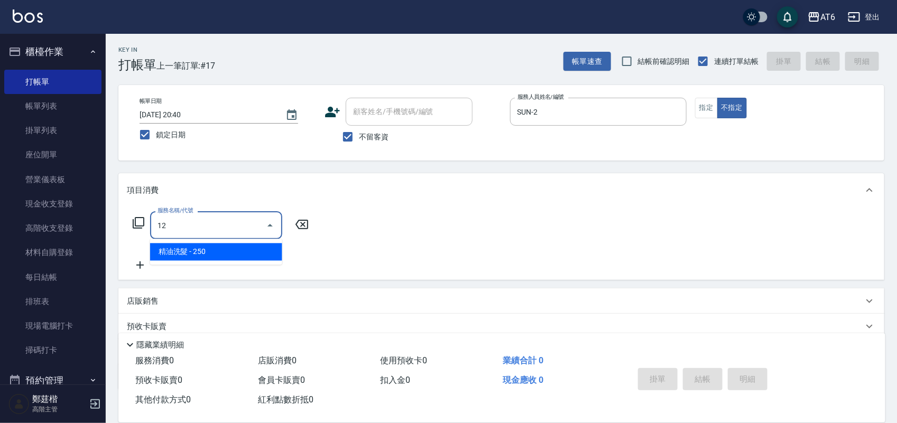
type input "精油洗髮(12)"
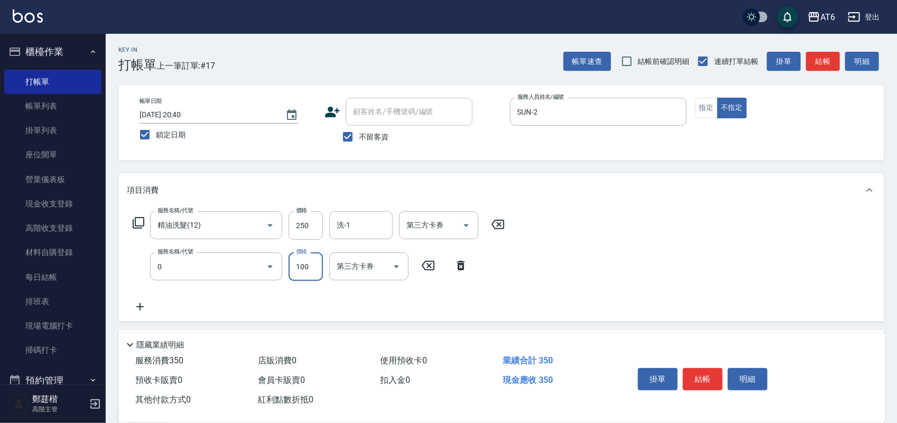
type input "剪髮(0)"
type input "130"
drag, startPoint x: 713, startPoint y: 369, endPoint x: 718, endPoint y: 410, distance: 41.6
click at [718, 403] on div "掛單 結帳 明細" at bounding box center [747, 381] width 252 height 59
click at [712, 375] on button "結帳" at bounding box center [703, 379] width 40 height 22
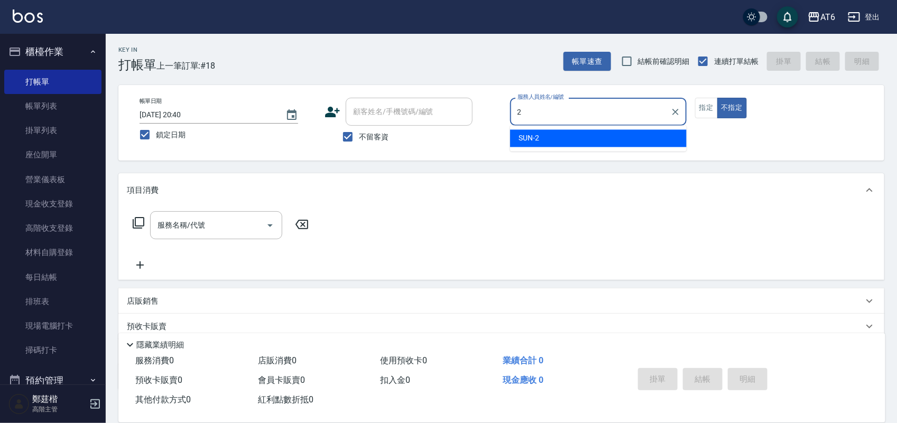
type input "SUN-2"
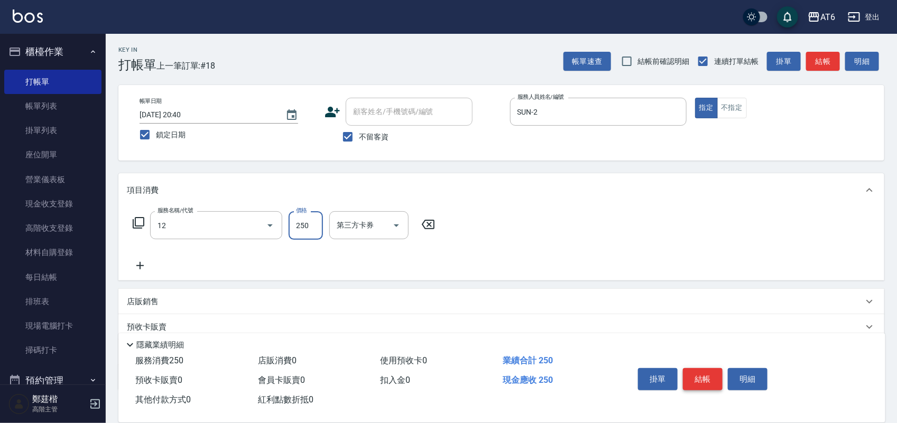
type input "精油洗髮(12)"
type input "300"
click at [712, 375] on button "結帳" at bounding box center [703, 379] width 40 height 22
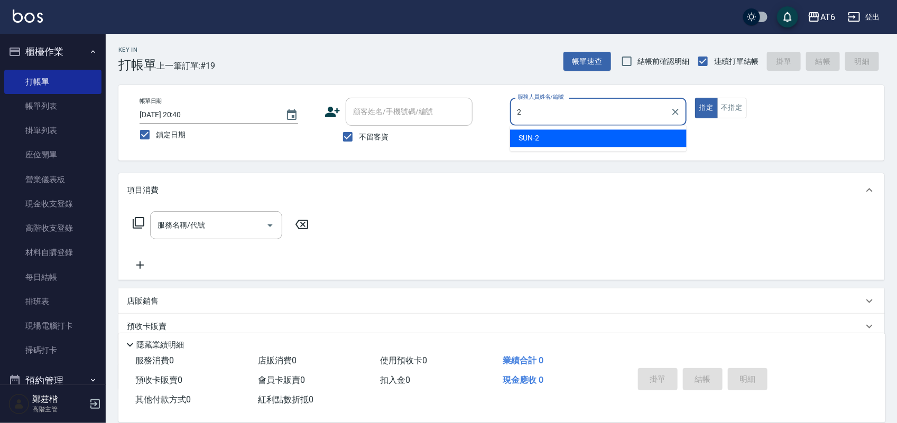
type input "2"
type button "true"
type input "SUN-2"
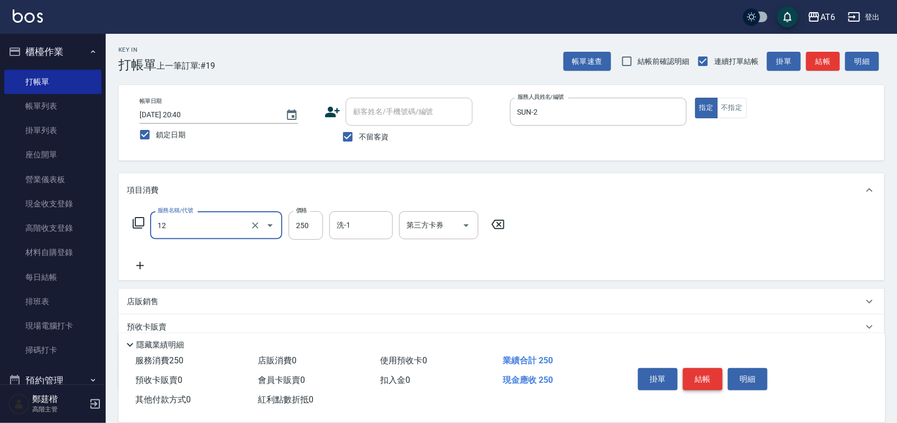
type input "精油洗髮(12)"
click at [712, 375] on button "結帳" at bounding box center [703, 379] width 40 height 22
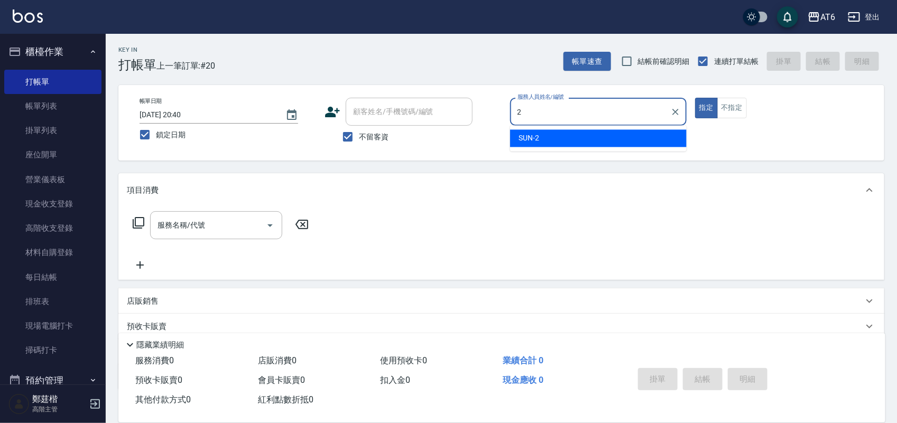
type input "SUN-2"
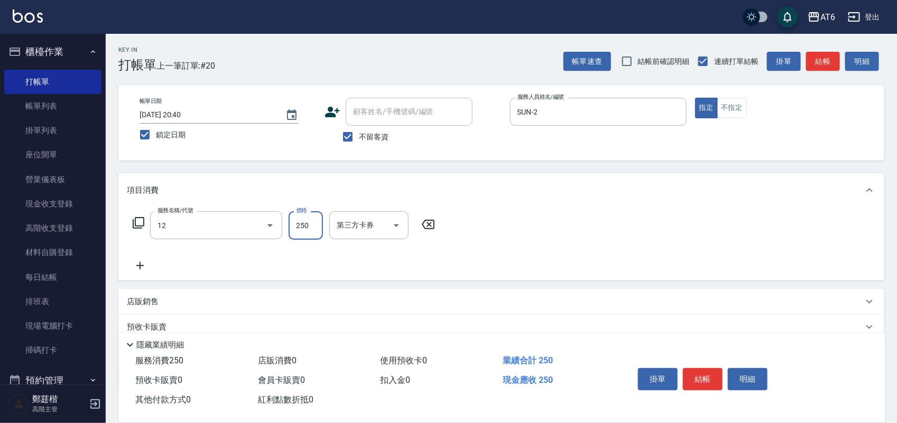
type input "精油洗髮(12)"
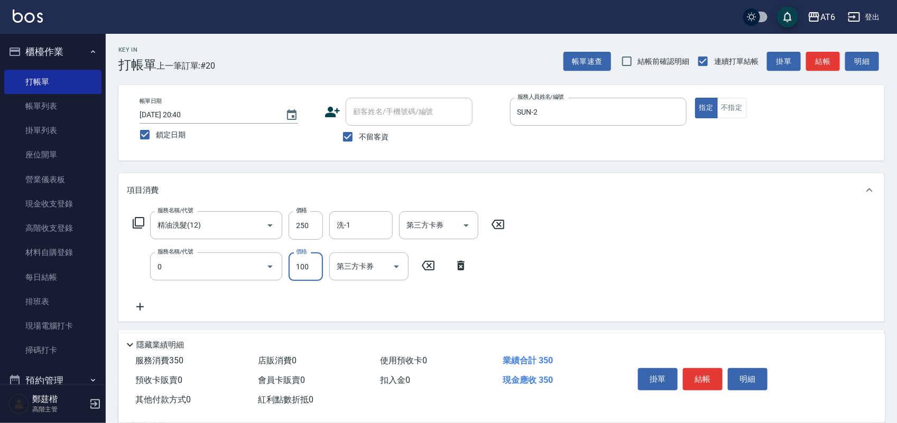
type input "剪髮(0)"
click at [712, 376] on button "結帳" at bounding box center [703, 379] width 40 height 22
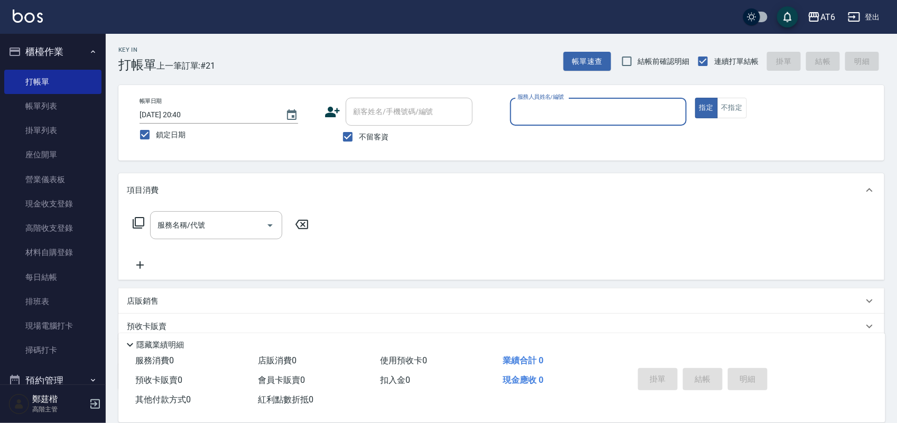
type input "6"
type input "SUN-2"
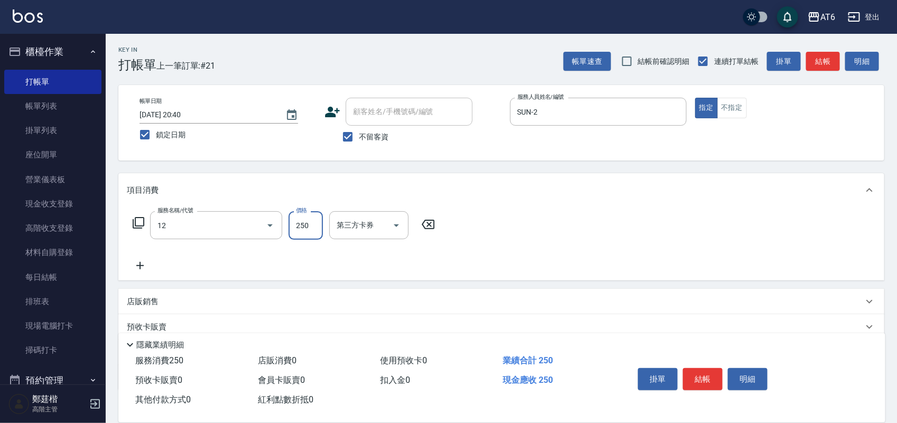
type input "精油洗髮(12)"
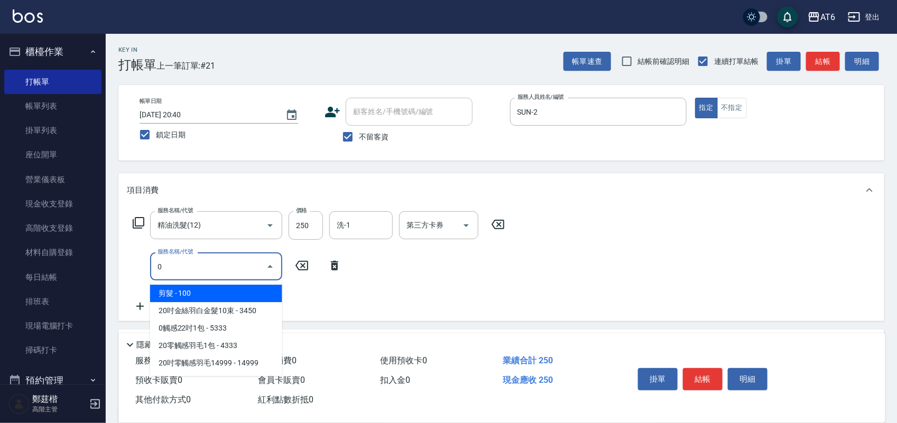
type input "剪髮(0)"
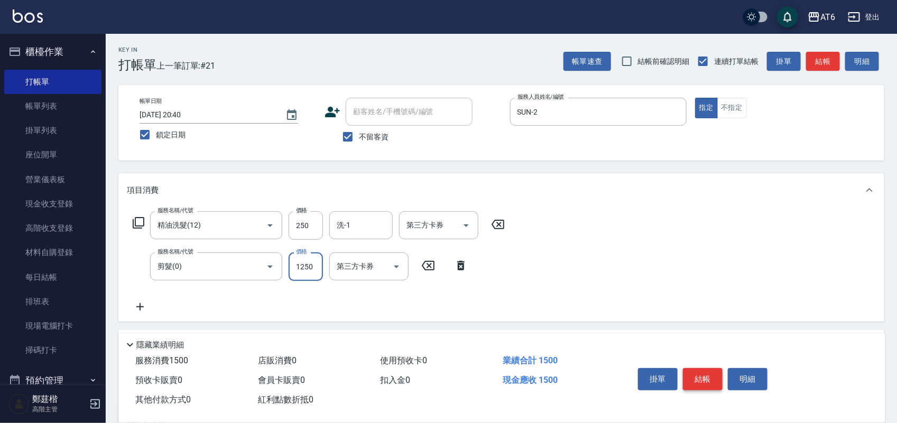
type input "1250"
click at [717, 377] on button "結帳" at bounding box center [703, 379] width 40 height 22
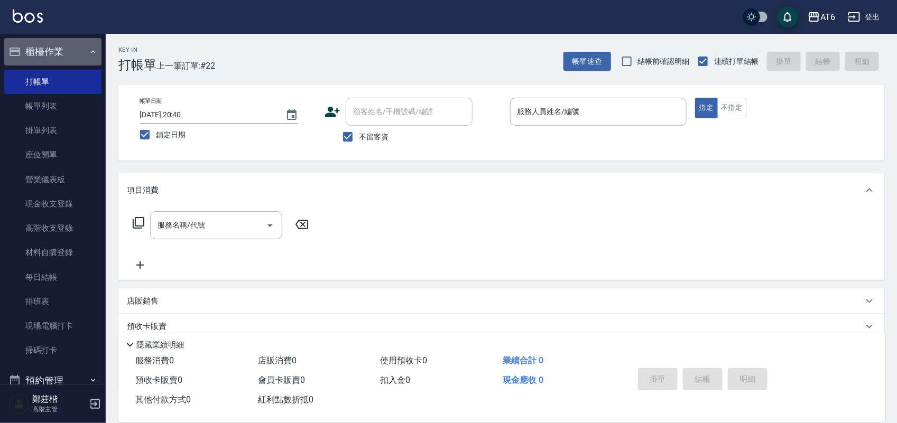
click at [67, 51] on button "櫃檯作業" at bounding box center [52, 51] width 97 height 27
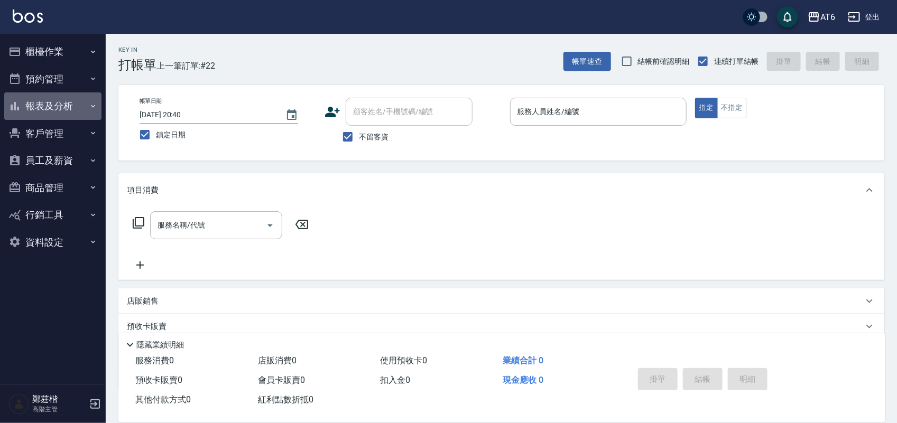
click at [75, 109] on button "報表及分析" at bounding box center [52, 106] width 97 height 27
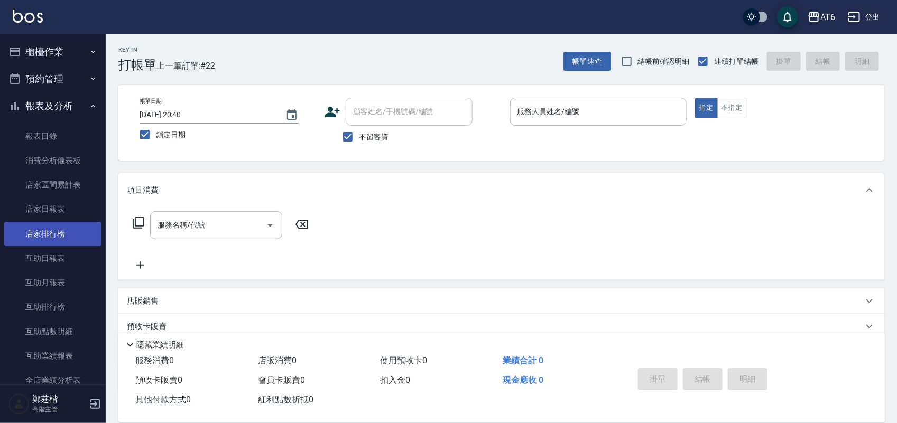
scroll to position [132, 0]
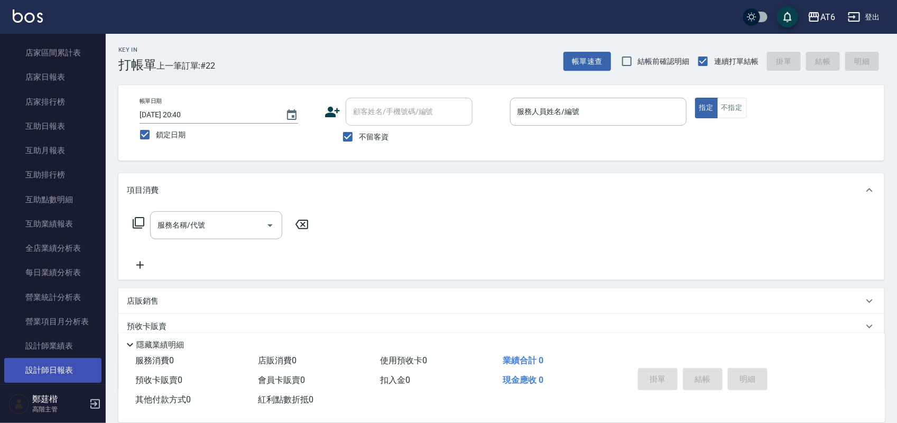
click at [77, 362] on link "設計師日報表" at bounding box center [52, 370] width 97 height 24
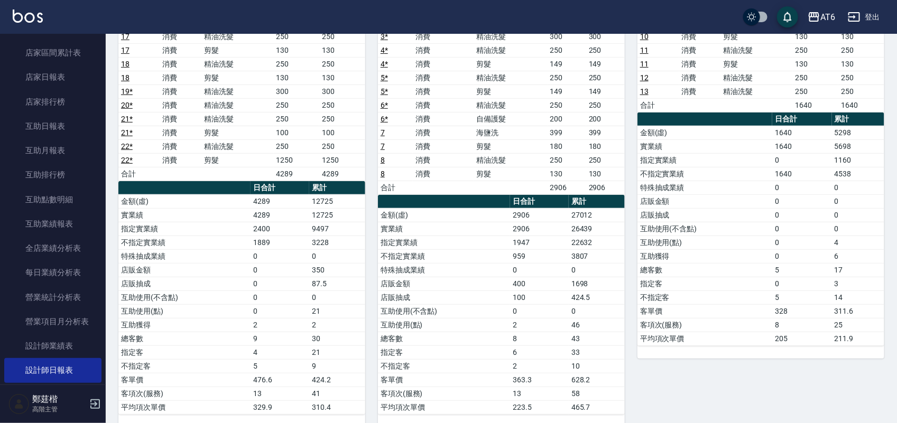
scroll to position [191, 0]
